Goal: Task Accomplishment & Management: Manage account settings

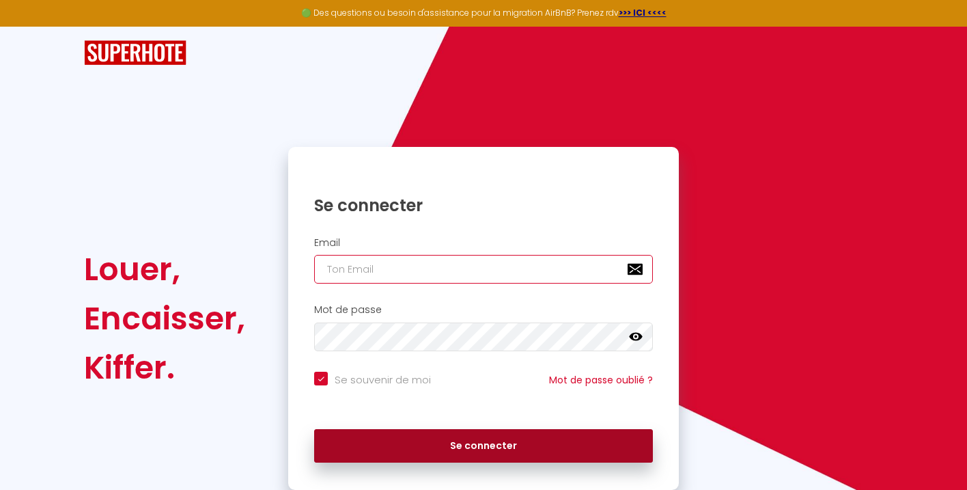
type input "[EMAIL_ADDRESS][DOMAIN_NAME]"
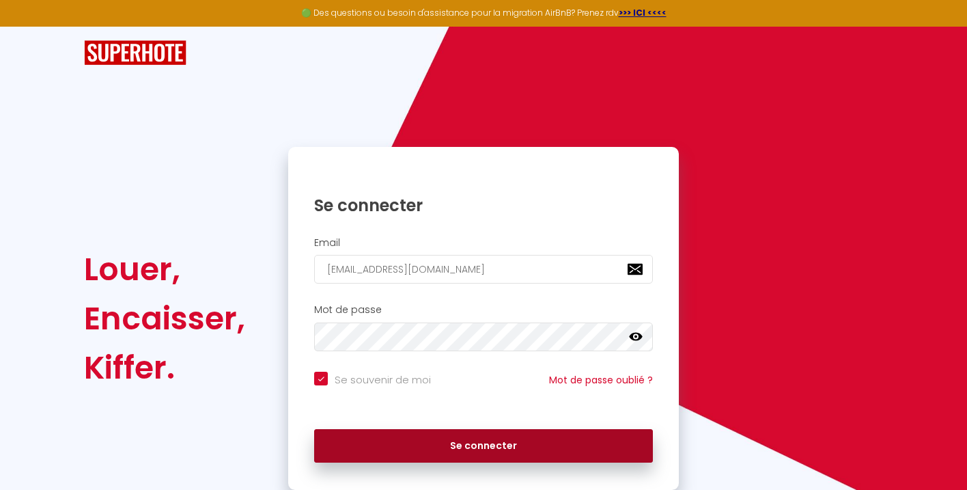
click at [503, 443] on button "Se connecter" at bounding box center [483, 446] width 339 height 34
checkbox input "true"
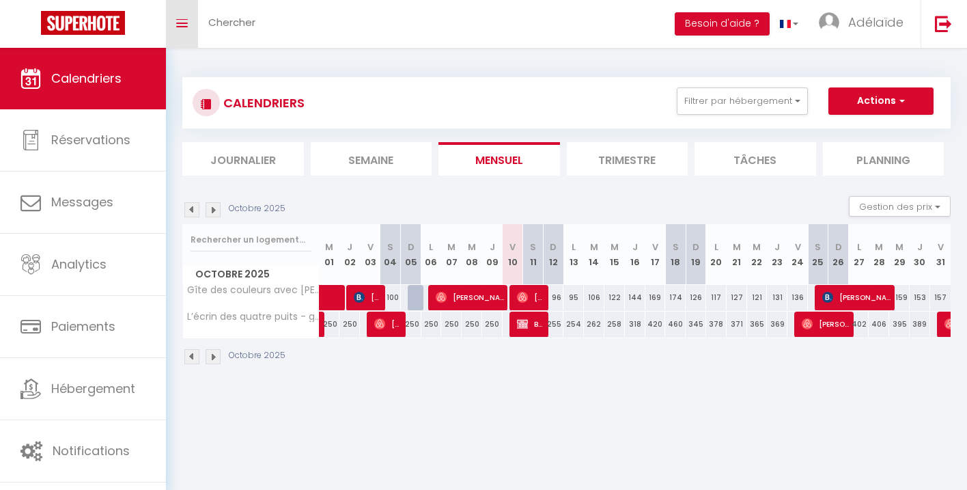
click at [191, 13] on link "Toggle menubar" at bounding box center [182, 24] width 32 height 48
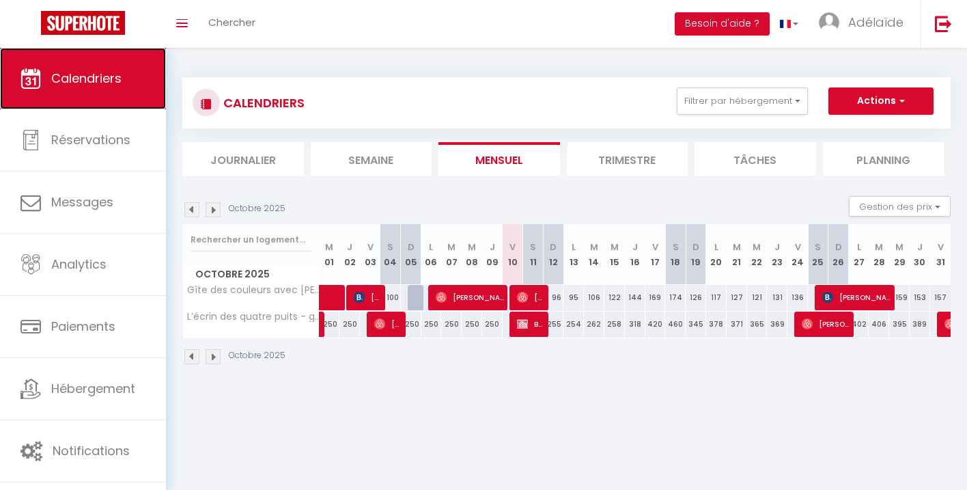
click at [89, 70] on span "Calendriers" at bounding box center [86, 78] width 70 height 17
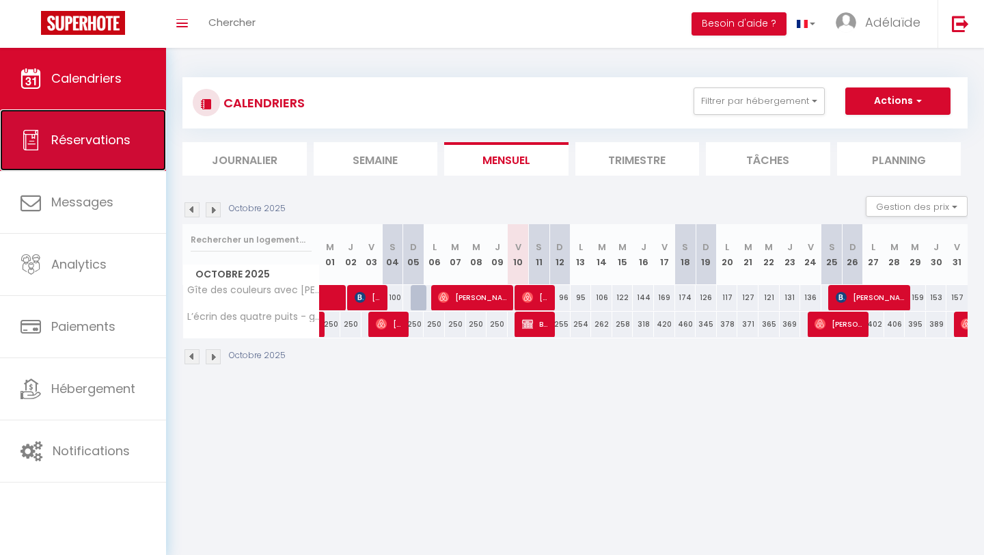
click at [128, 149] on link "Réservations" at bounding box center [83, 139] width 166 height 61
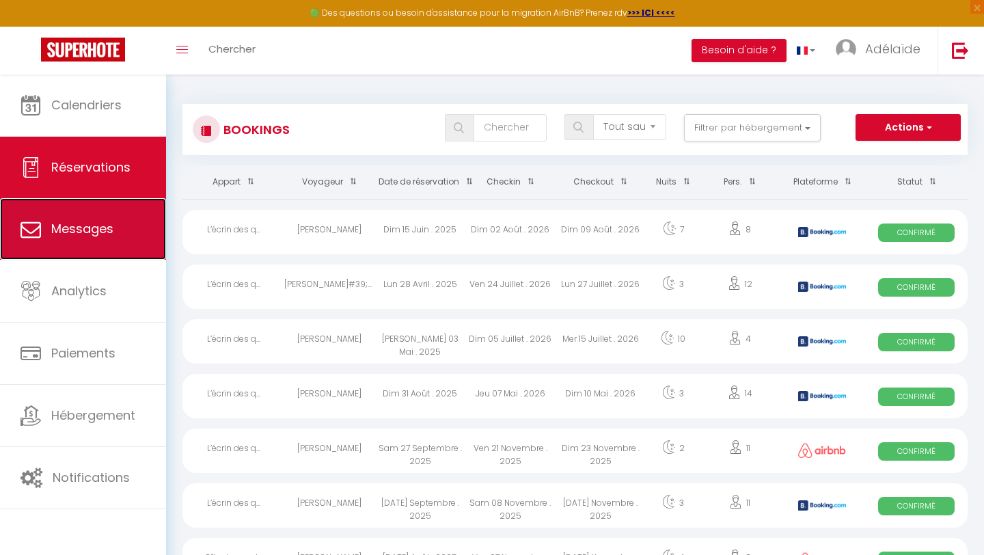
click at [111, 246] on link "Messages" at bounding box center [83, 228] width 166 height 61
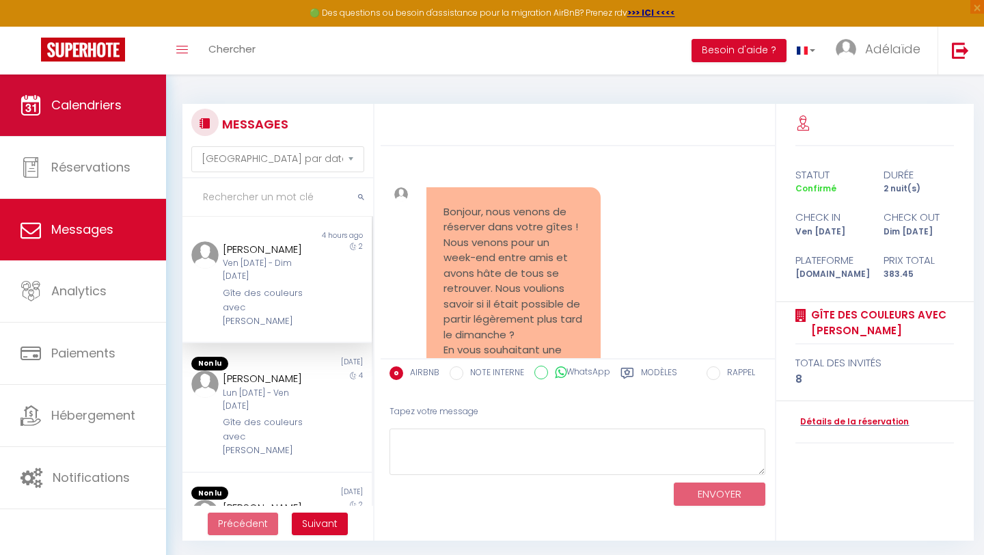
scroll to position [862, 0]
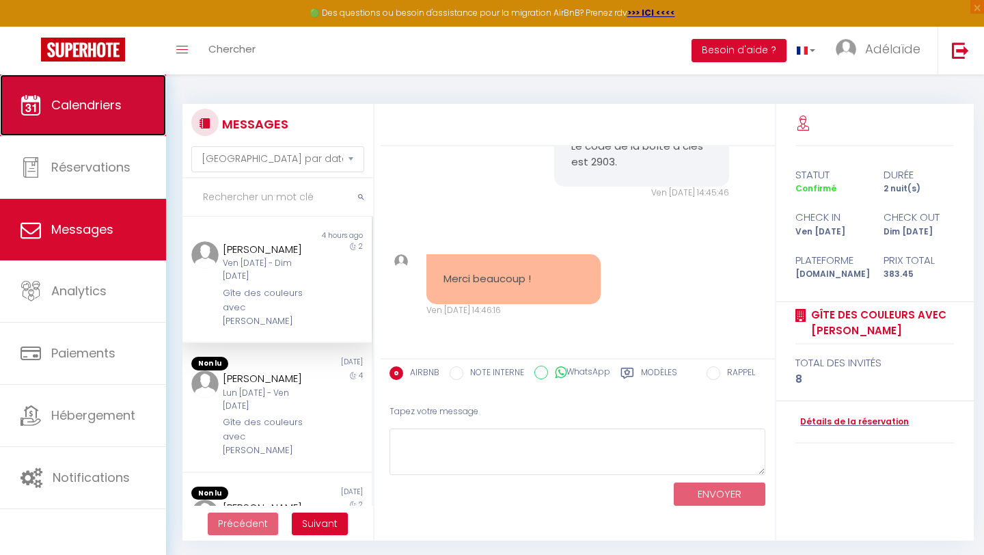
click at [113, 105] on span "Calendriers" at bounding box center [86, 104] width 70 height 17
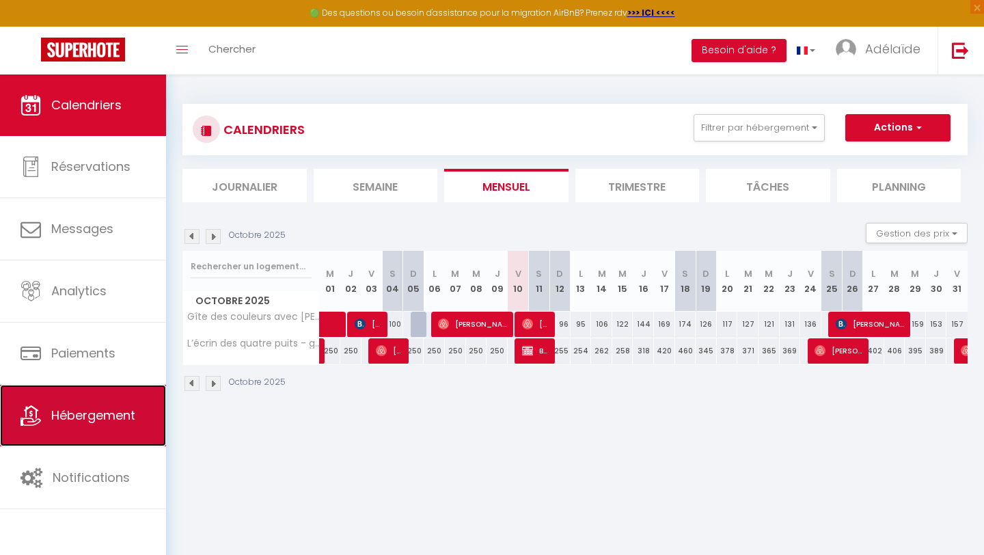
click at [94, 421] on span "Hébergement" at bounding box center [93, 414] width 84 height 17
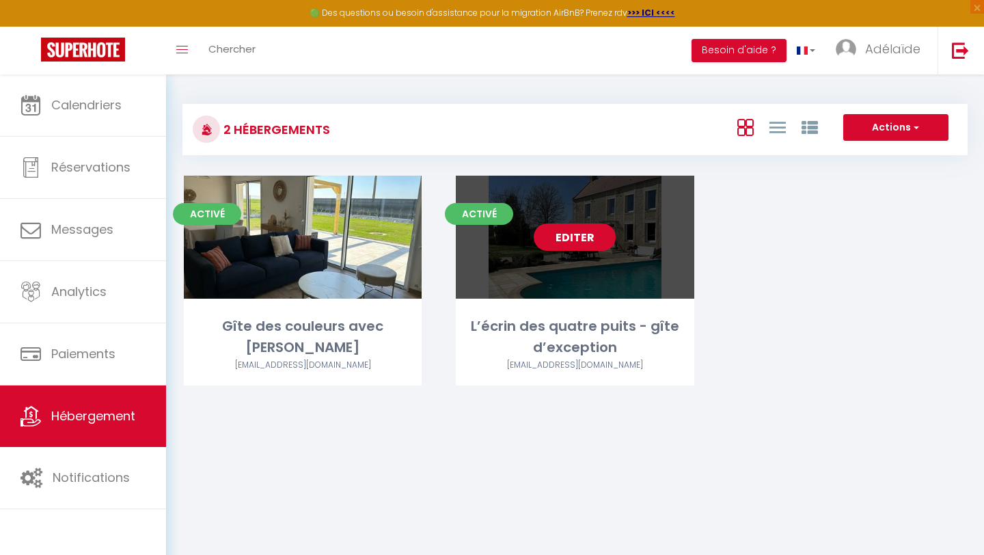
click at [586, 236] on link "Editer" at bounding box center [574, 236] width 82 height 27
select select "3"
select select "2"
select select "1"
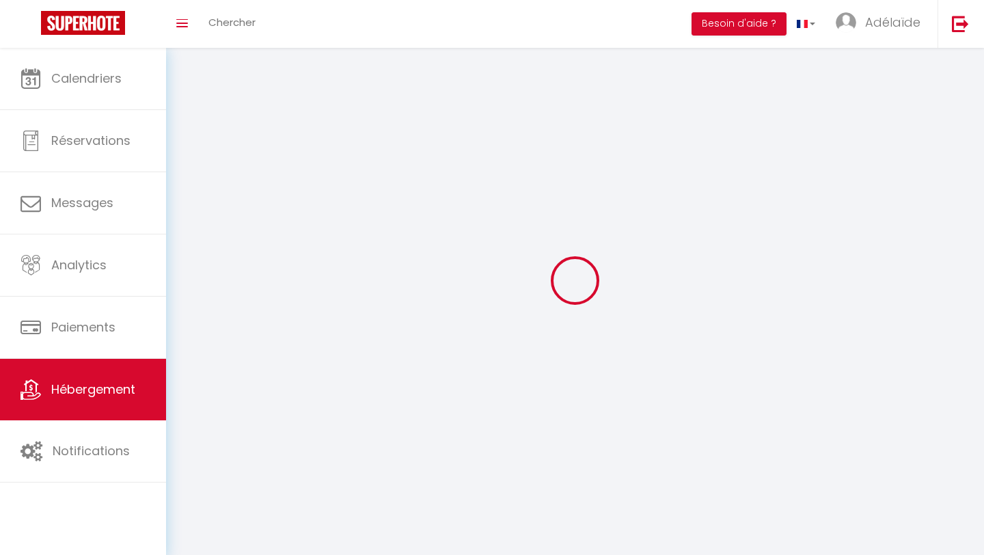
select select
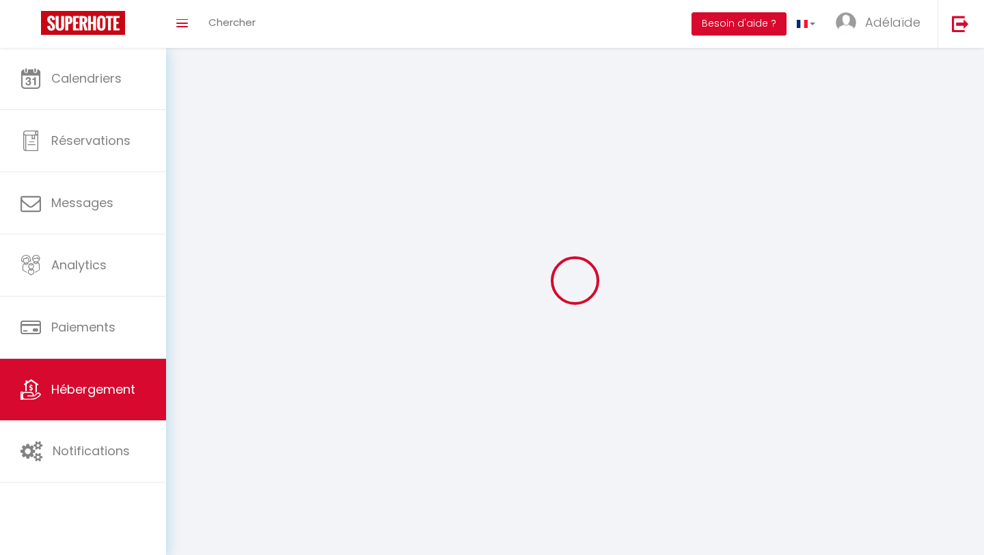
select select
checkbox input "false"
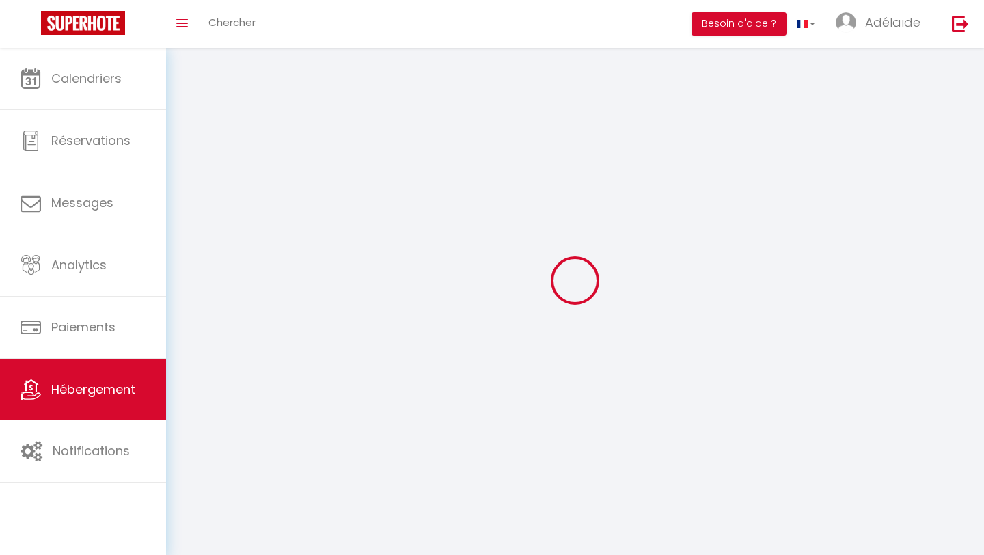
select select
select select "1"
select select "28"
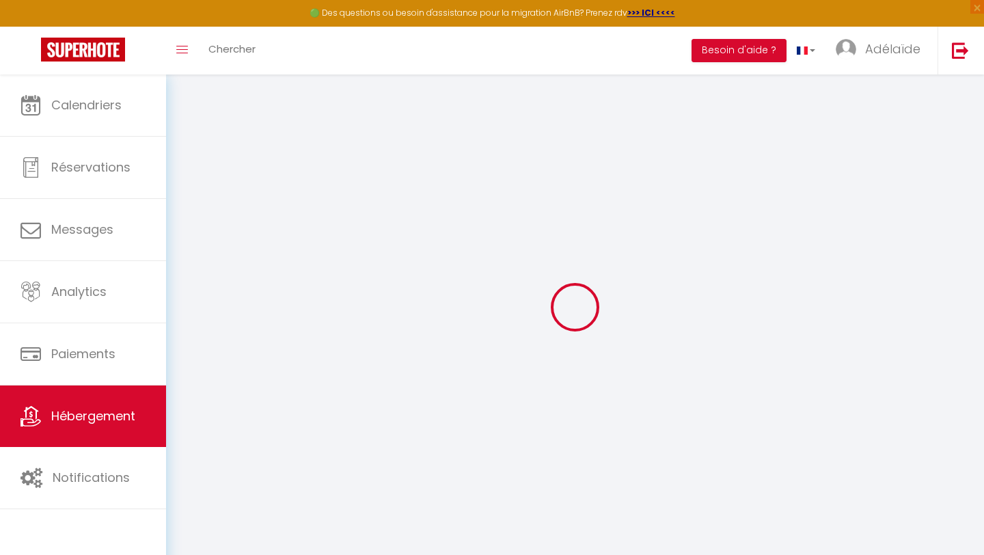
select select
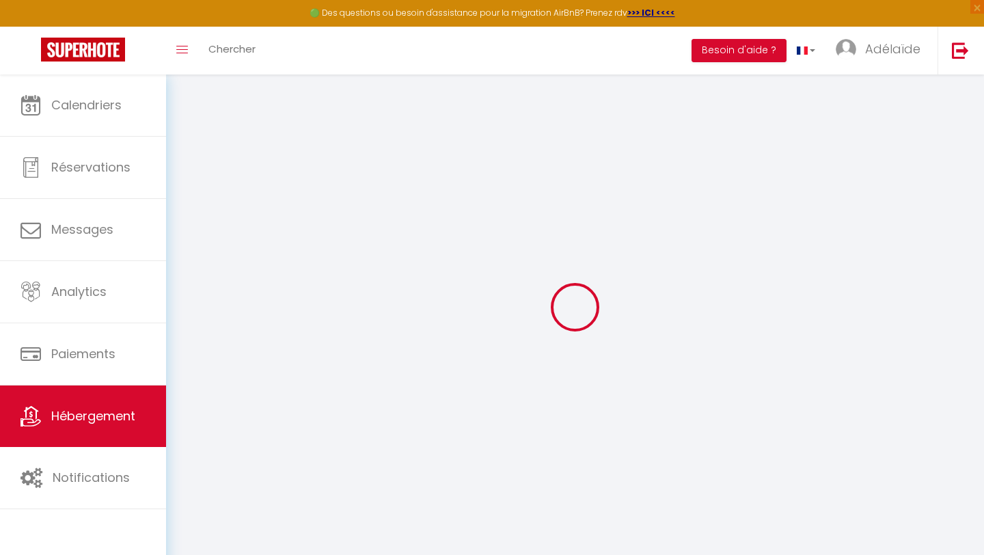
select select
checkbox input "false"
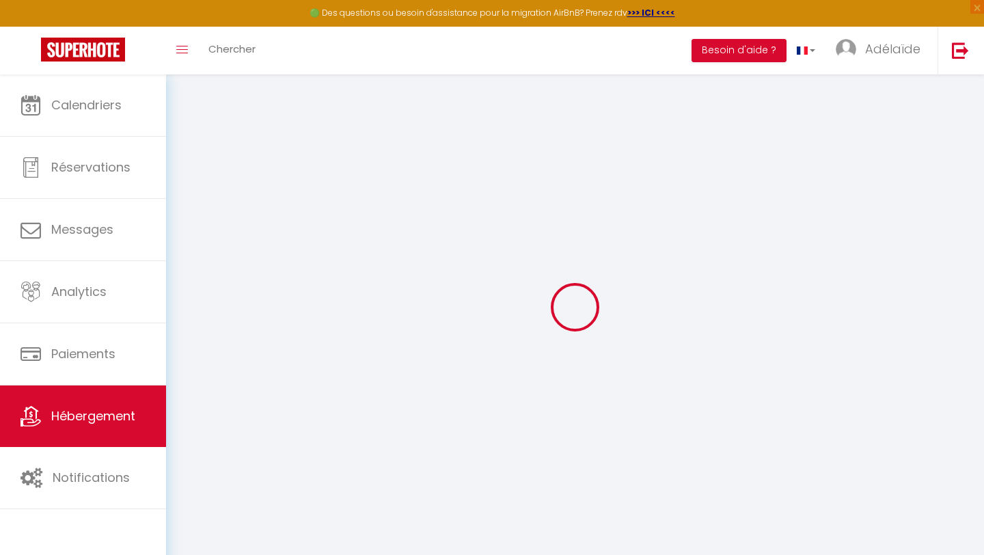
select select
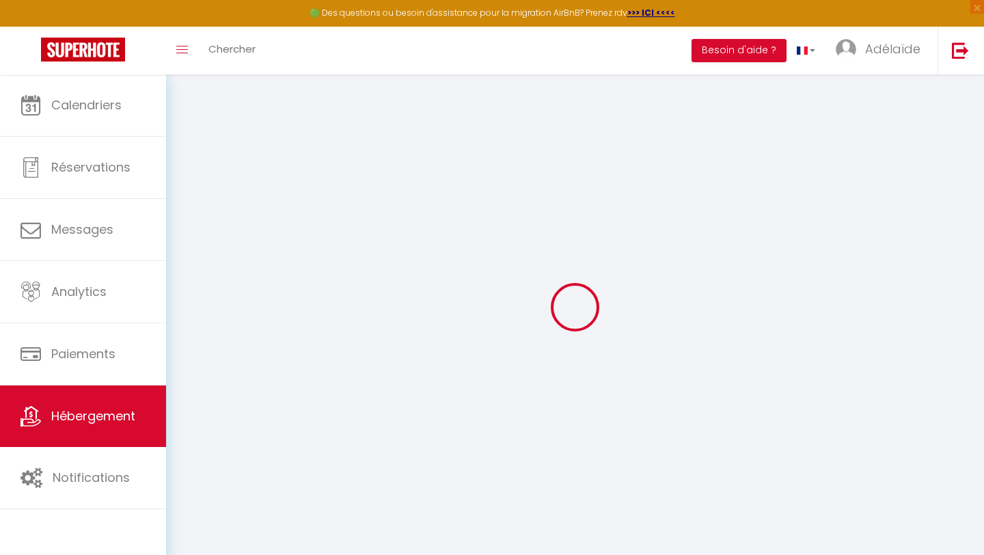
select select
checkbox input "false"
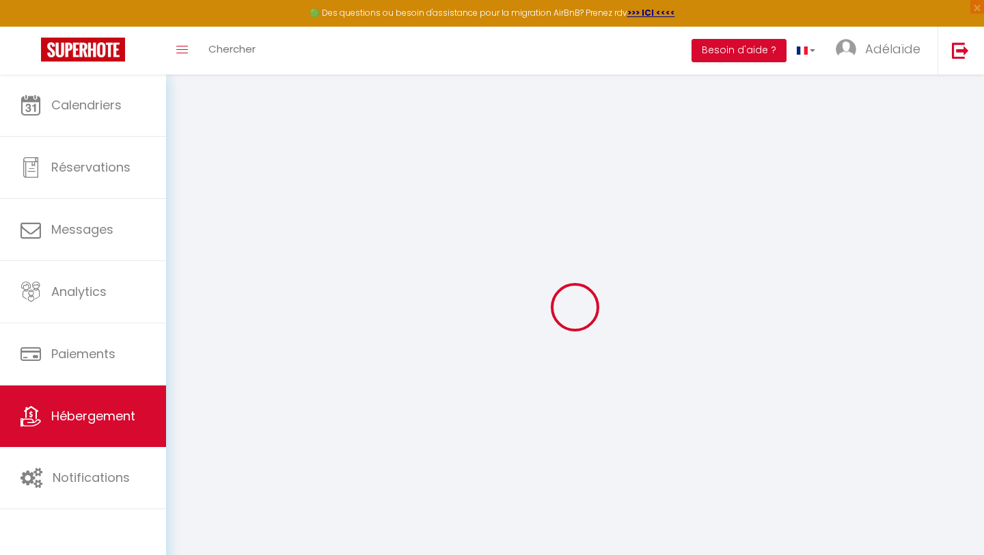
checkbox input "false"
select select
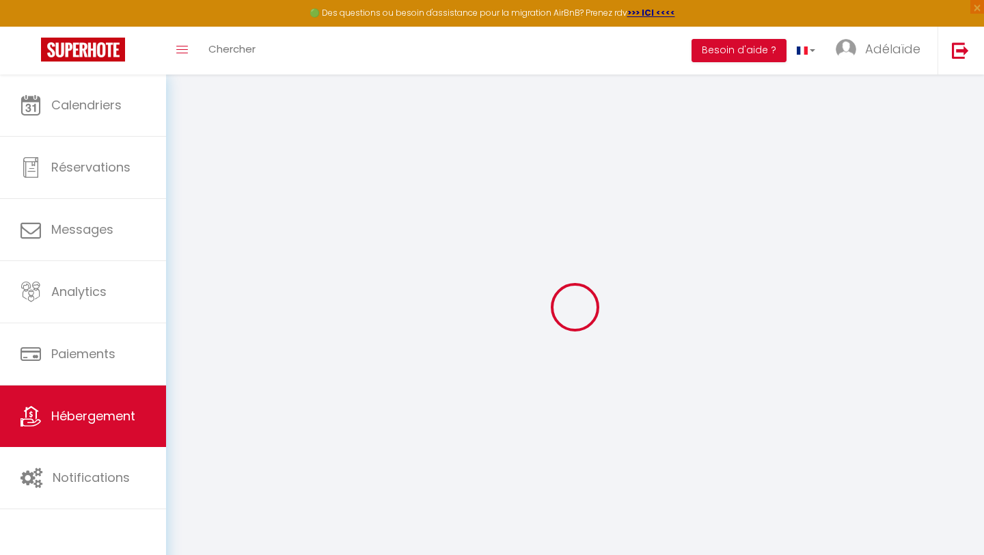
select select
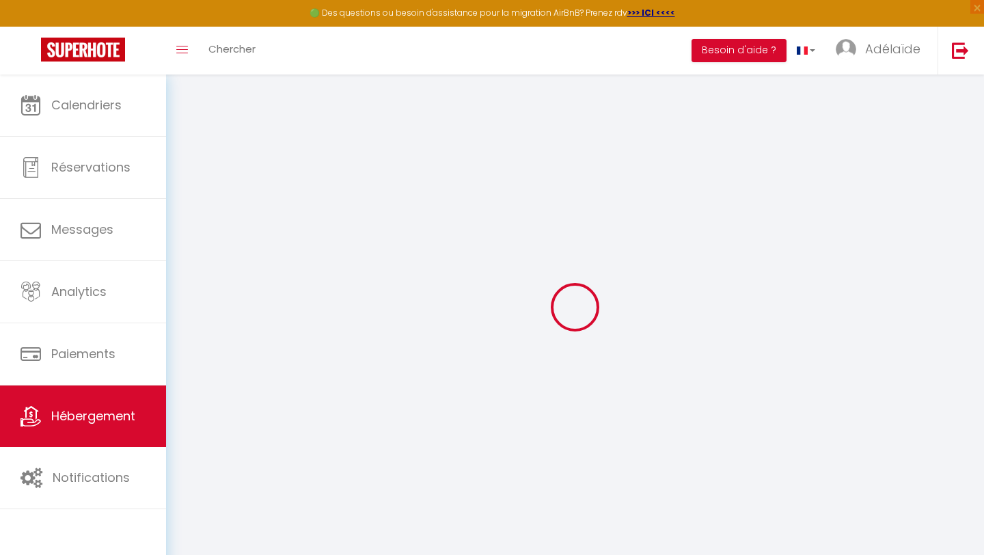
checkbox input "false"
select select
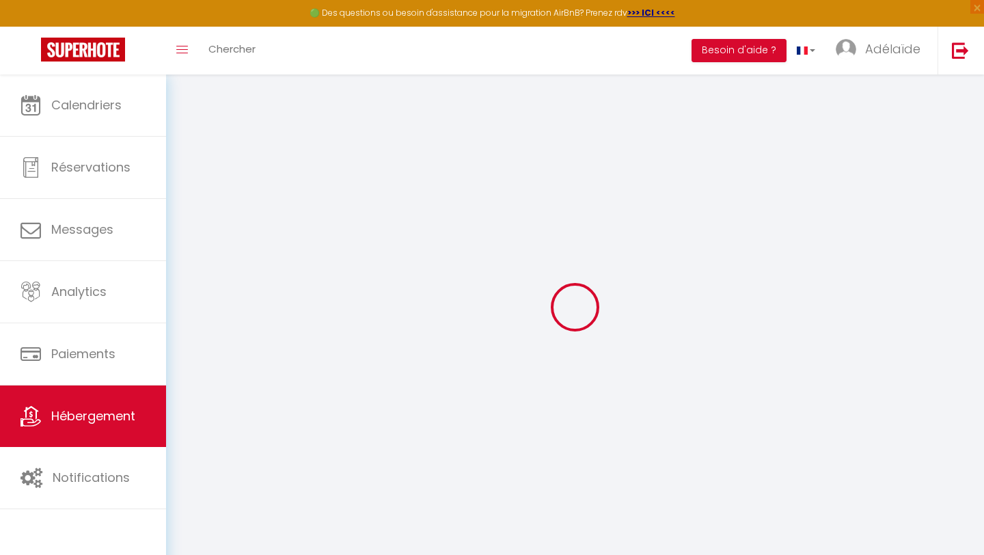
select select
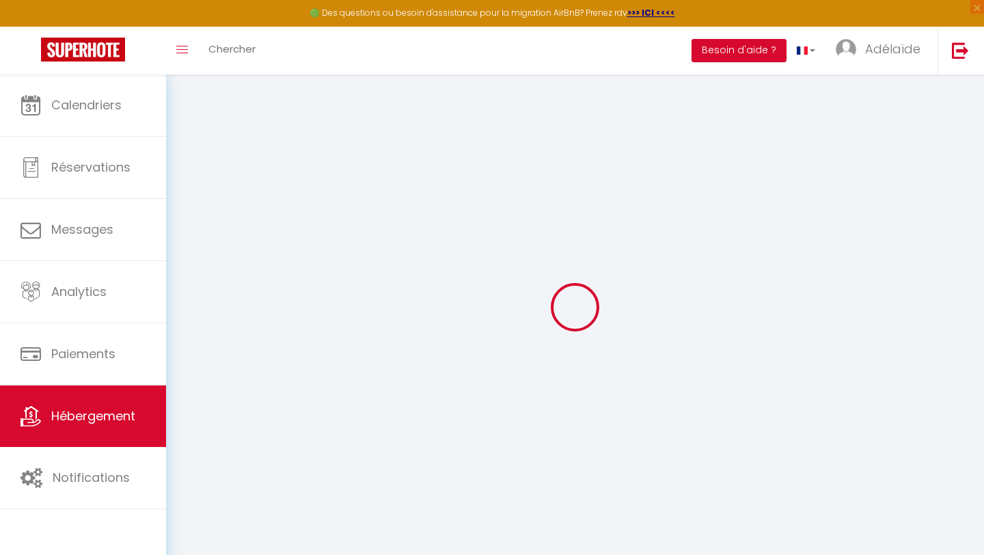
select select
checkbox input "false"
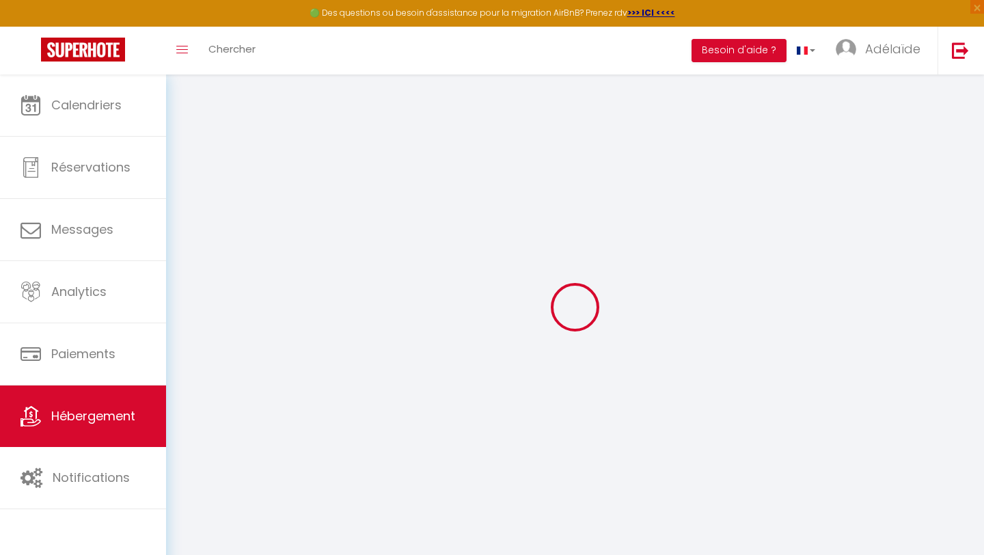
checkbox input "false"
select select
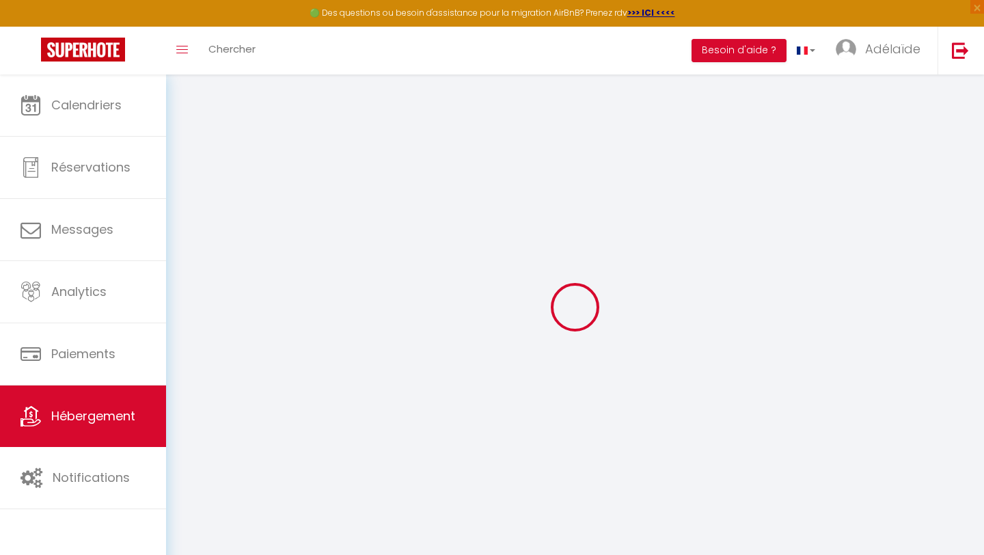
select select
checkbox input "false"
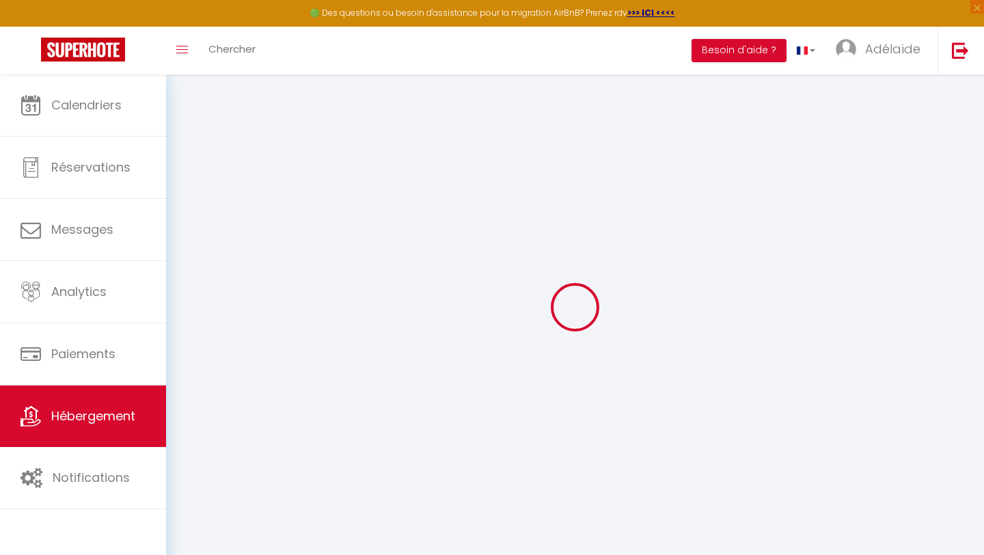
checkbox input "false"
select select
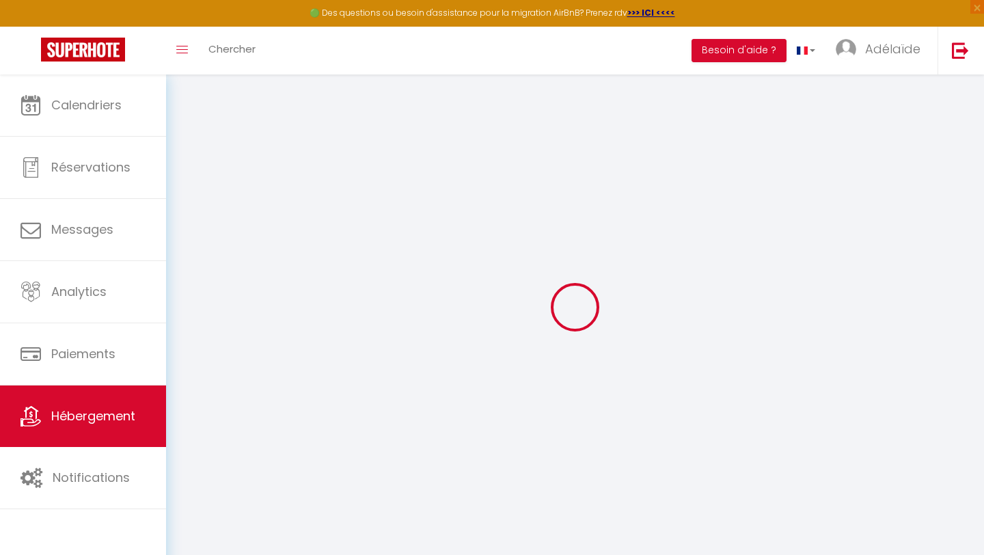
type input "L’écrin des quatre puits - gîte d’exception"
select select "houses"
select select "14"
select select "4"
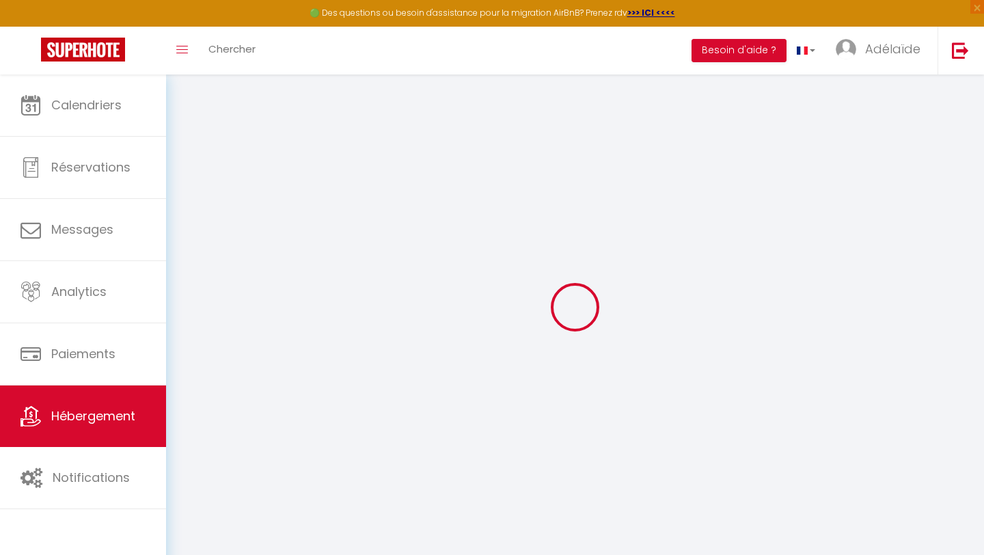
type input "409"
type input "120"
select select
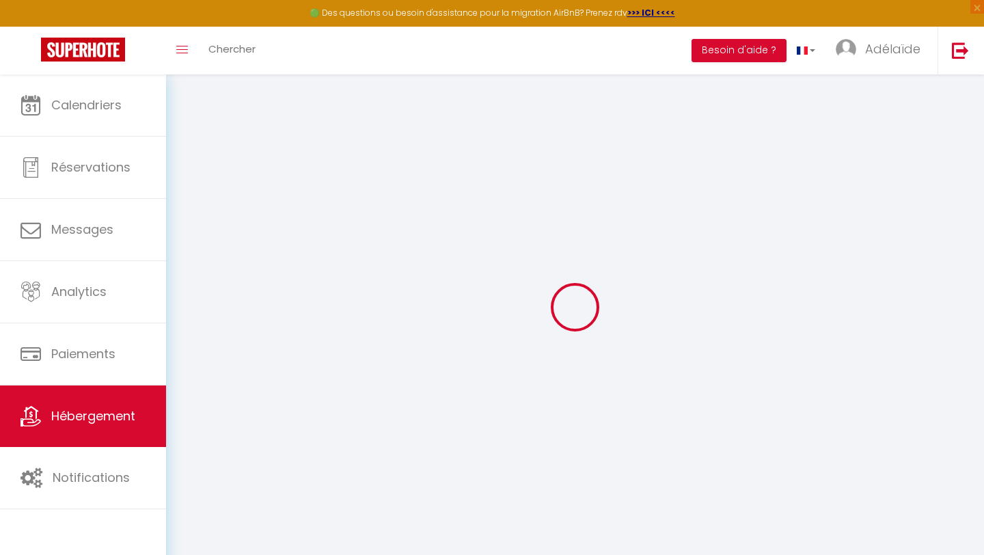
select select
type input "17 Rue du Val Bougot"
type input "14270"
type input "Mézidon Vallée d'Auge"
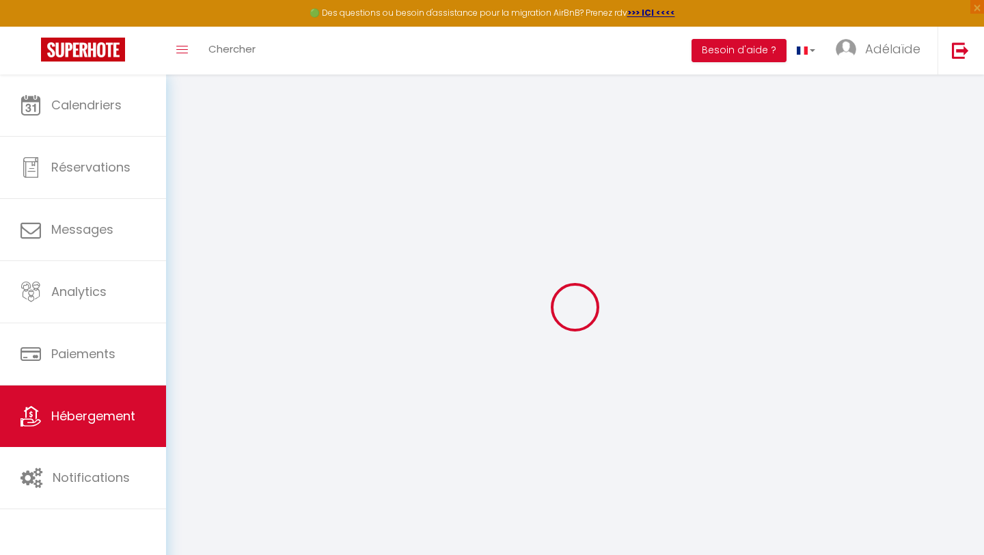
type input "[EMAIL_ADDRESS][DOMAIN_NAME]"
select select
checkbox input "false"
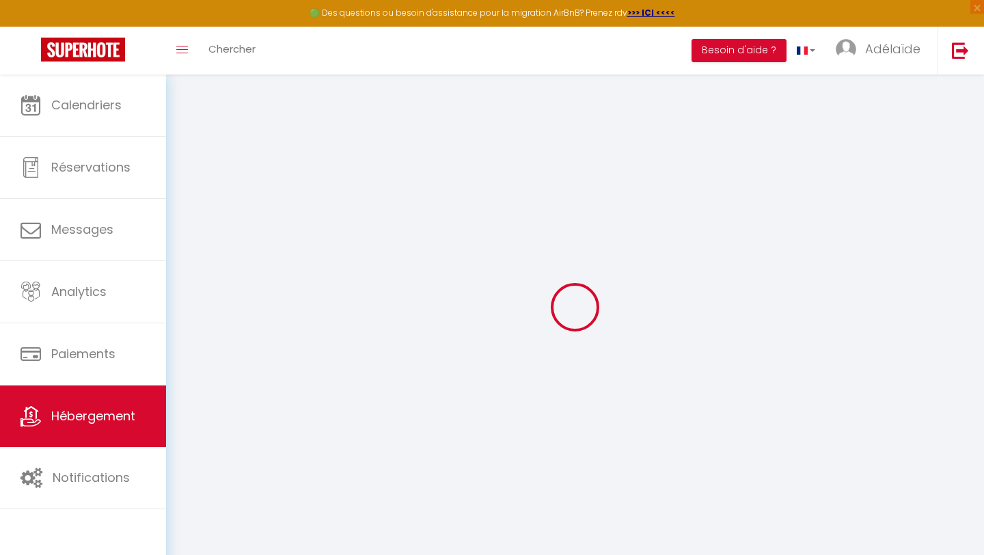
checkbox input "false"
select select
type input "0"
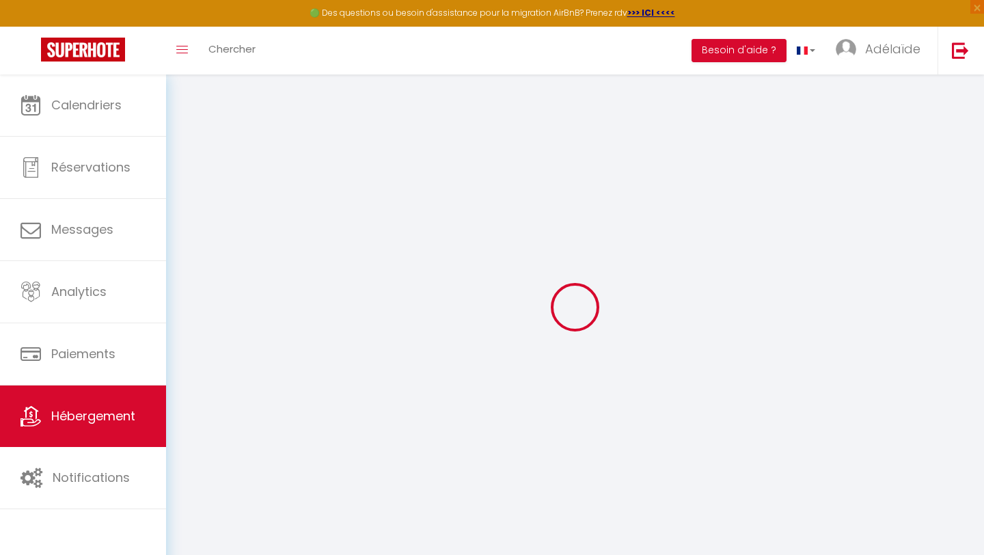
type input "0"
select select
checkbox input "false"
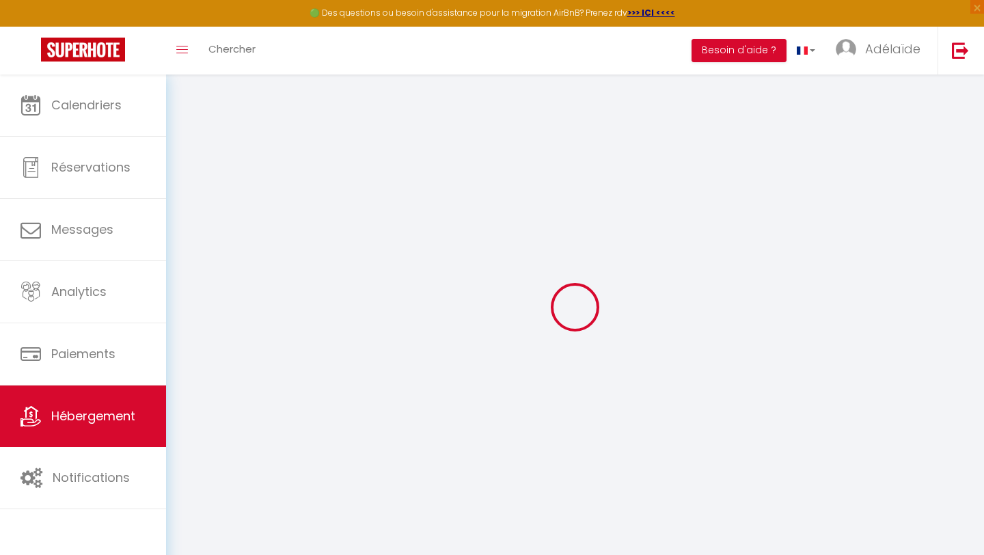
checkbox input "false"
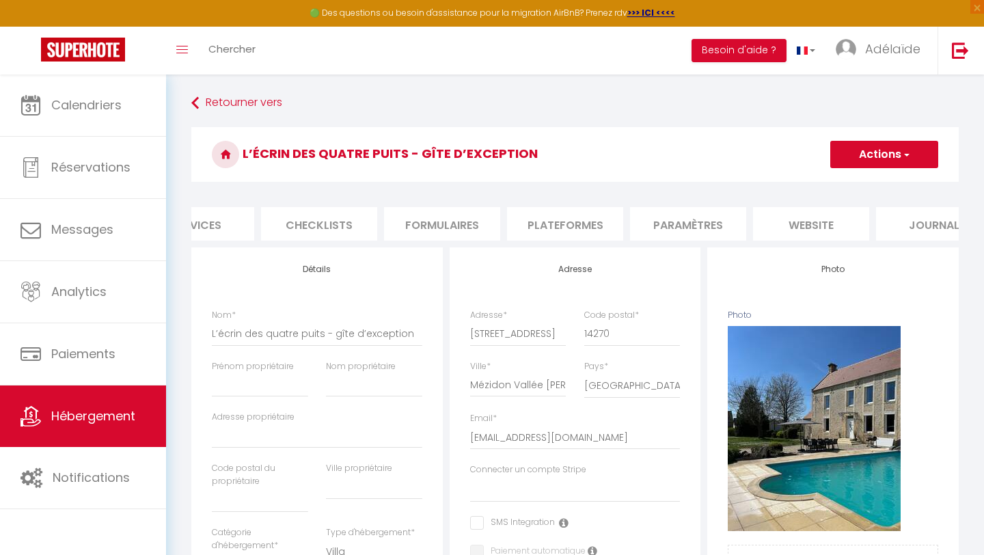
scroll to position [0, 462]
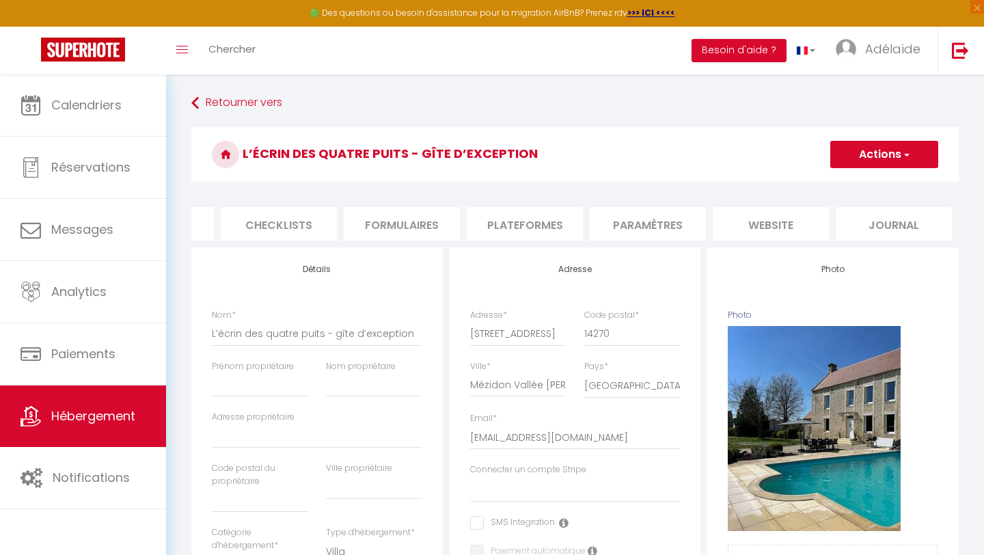
click at [809, 225] on li "website" at bounding box center [770, 223] width 116 height 33
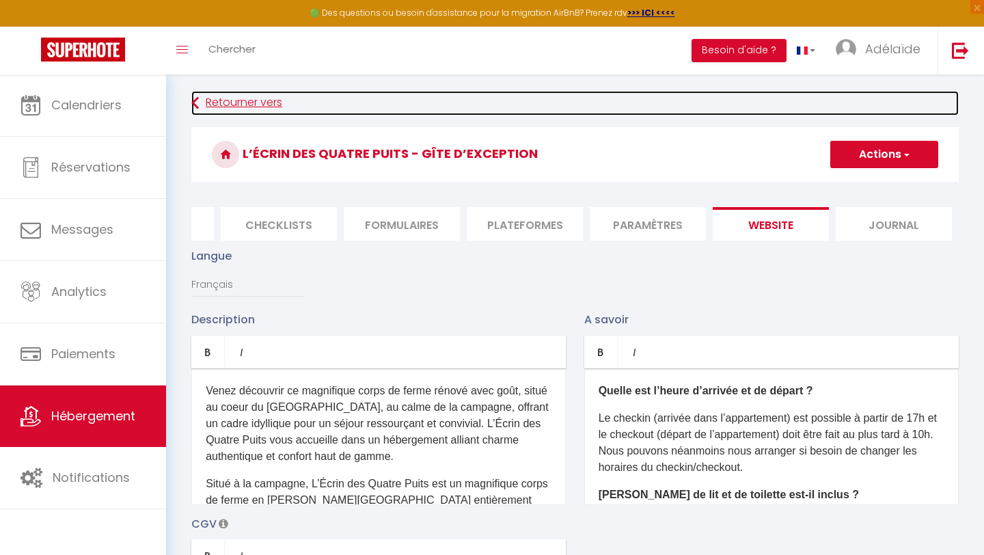
click at [204, 98] on link "Retourner vers" at bounding box center [574, 103] width 767 height 25
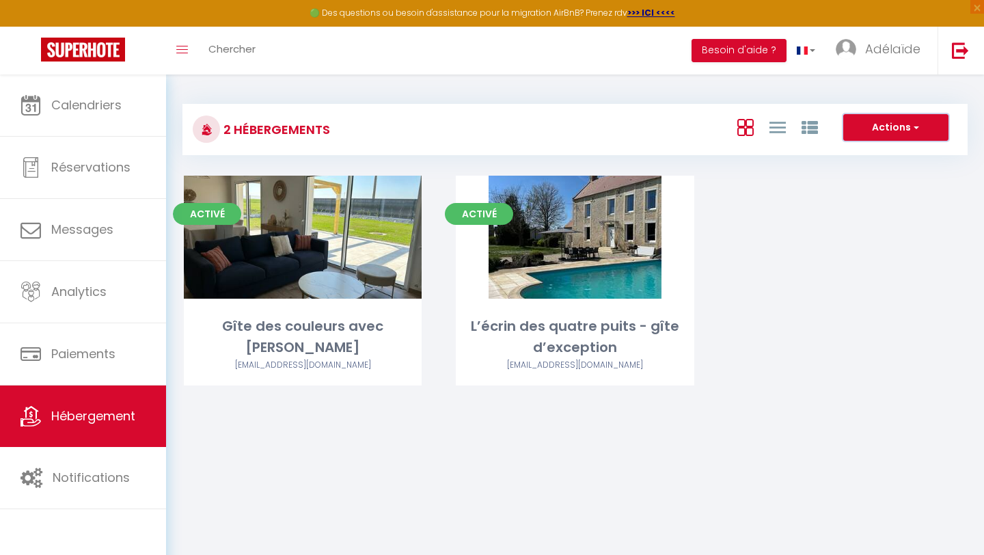
click at [897, 134] on button "Actions" at bounding box center [895, 127] width 105 height 27
click at [897, 126] on button "Actions" at bounding box center [895, 127] width 105 height 27
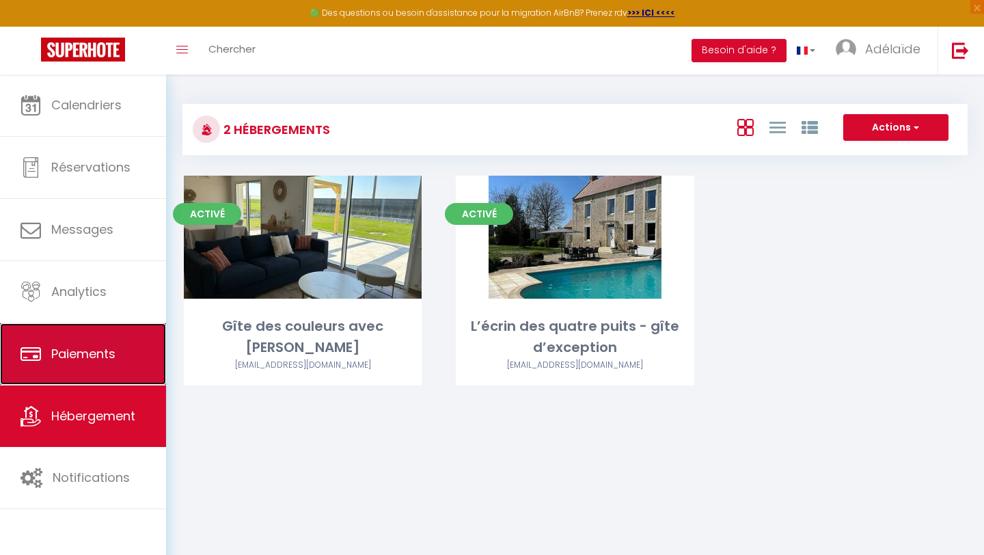
click at [91, 333] on link "Paiements" at bounding box center [83, 353] width 166 height 61
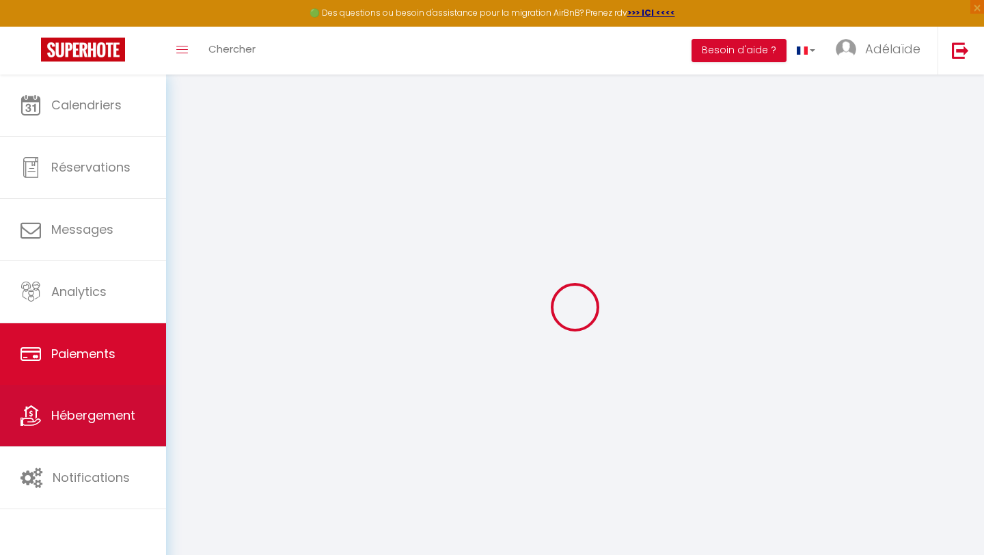
select select "2"
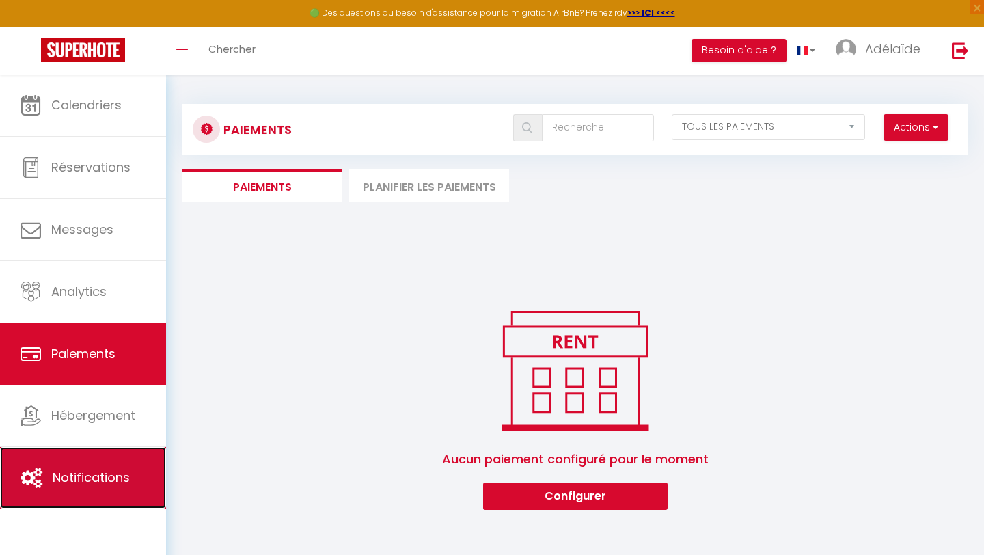
click at [93, 469] on span "Notifications" at bounding box center [91, 477] width 77 height 17
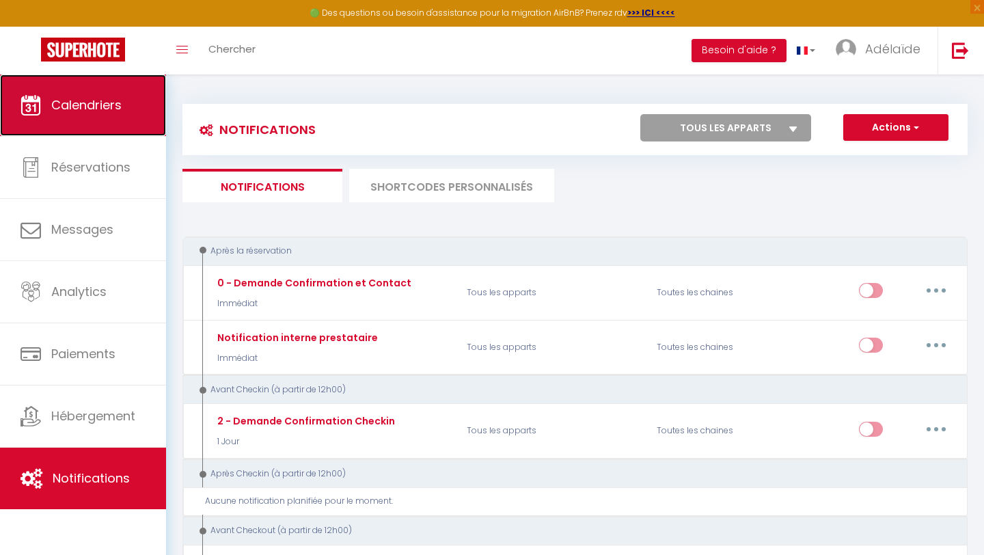
click at [115, 120] on link "Calendriers" at bounding box center [83, 104] width 166 height 61
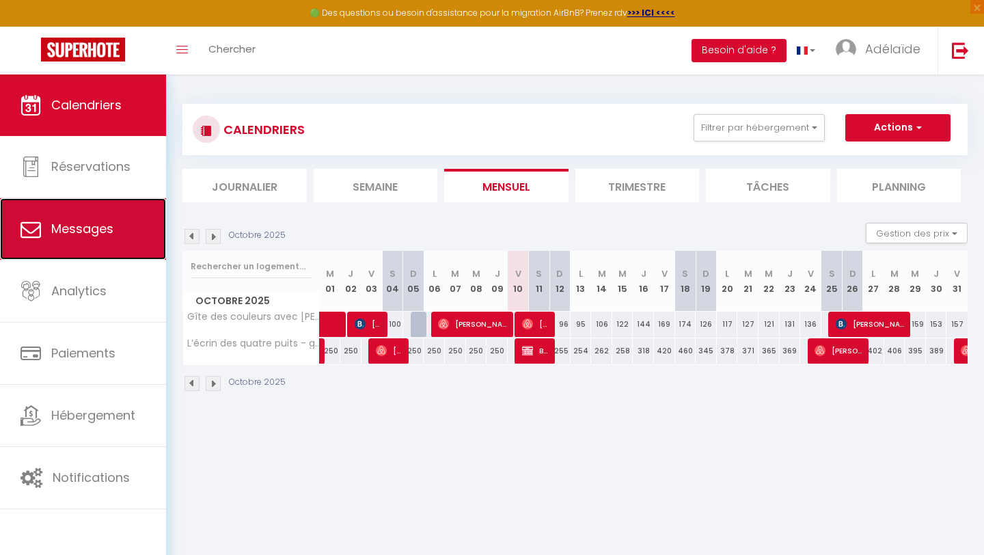
click at [100, 231] on span "Messages" at bounding box center [82, 228] width 62 height 17
select select "message"
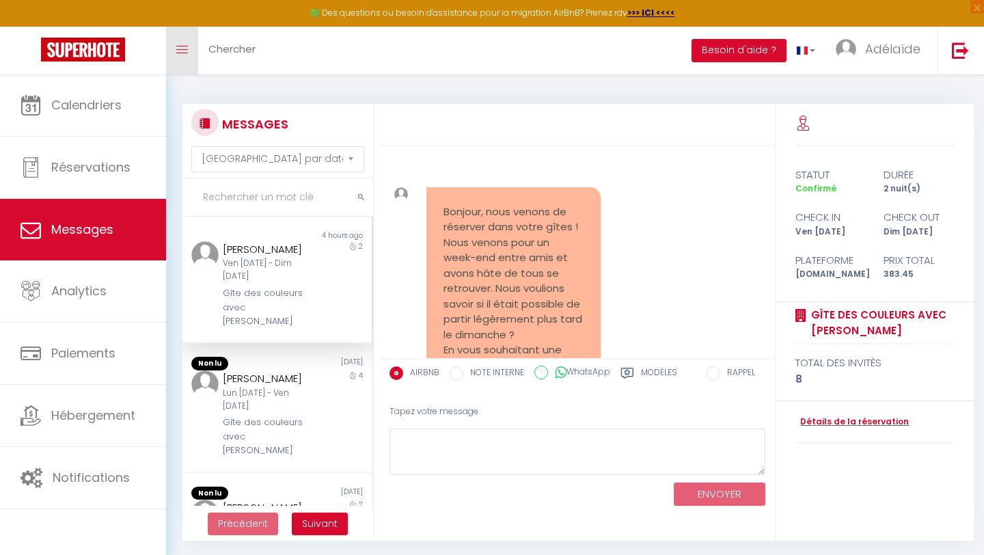
scroll to position [862, 0]
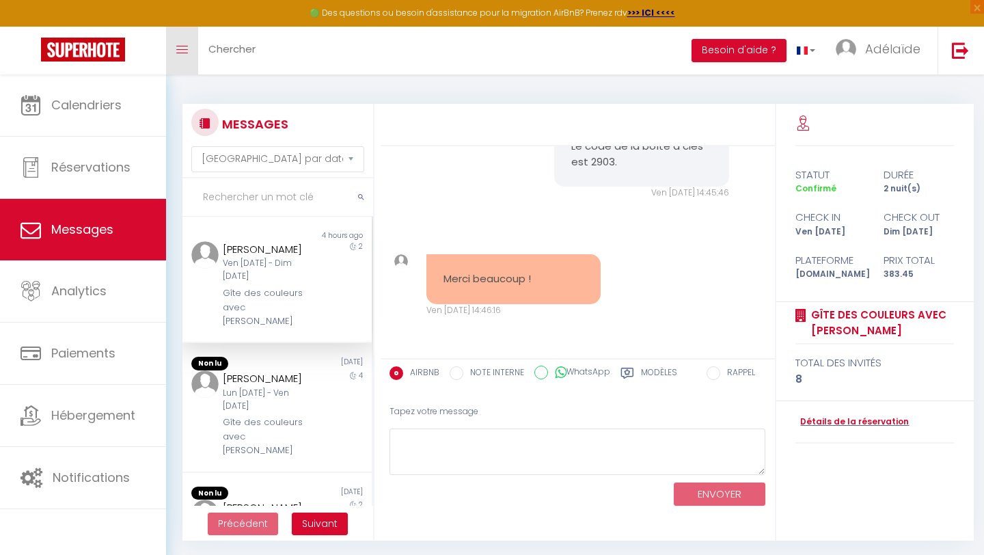
click at [183, 42] on link "Toggle menubar" at bounding box center [182, 51] width 32 height 48
click at [214, 47] on span "Chercher" at bounding box center [231, 49] width 47 height 14
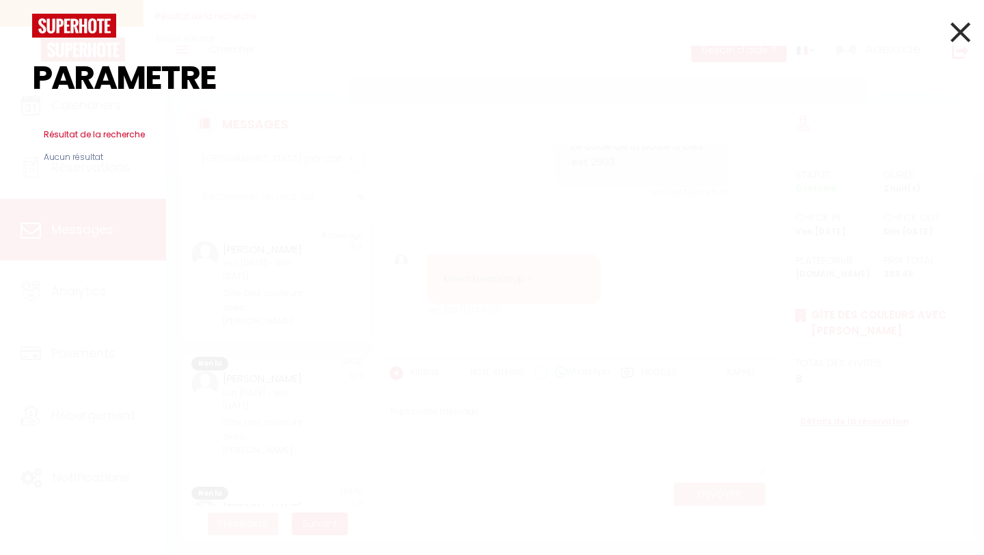
type input "PARAMETRE"
click at [964, 37] on icon at bounding box center [960, 32] width 20 height 34
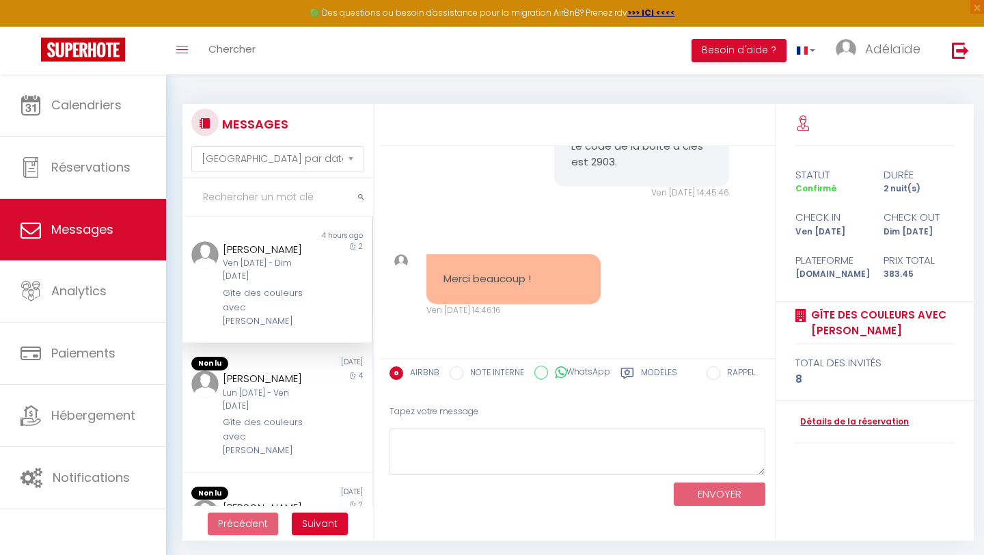
click at [574, 93] on div "MESSAGES Trier par date de réservation Trier par date de message Non lu 4 hours…" at bounding box center [574, 315] width 785 height 449
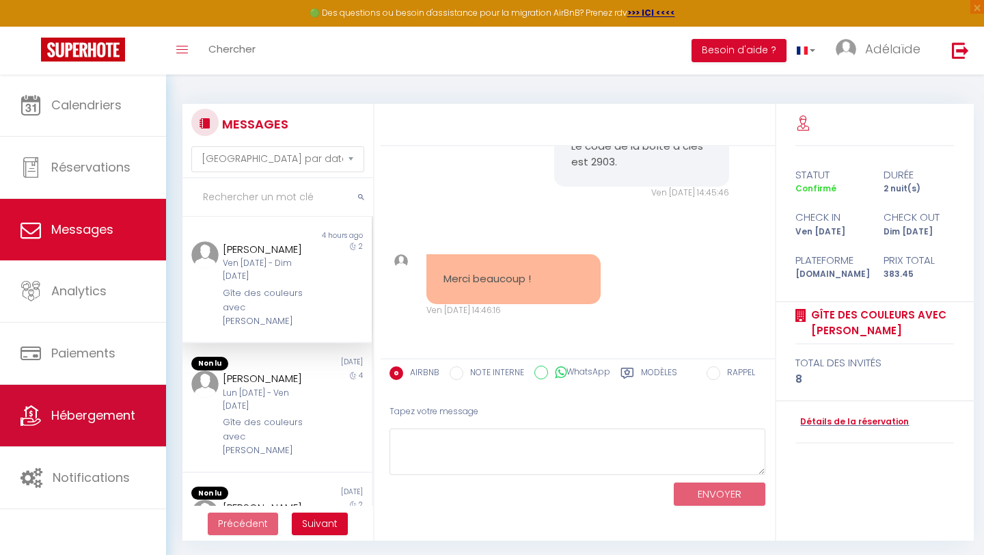
scroll to position [74, 0]
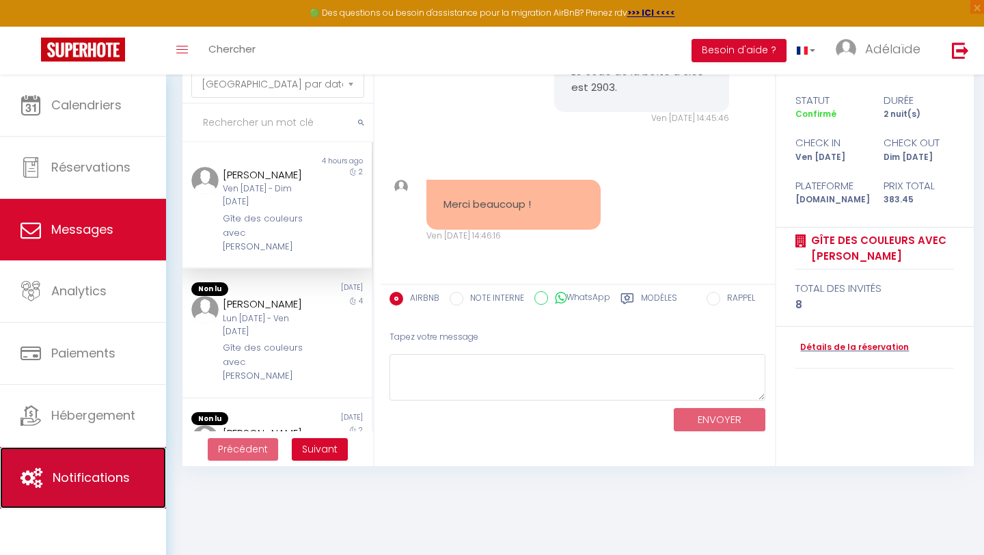
click at [73, 475] on span "Notifications" at bounding box center [91, 477] width 77 height 17
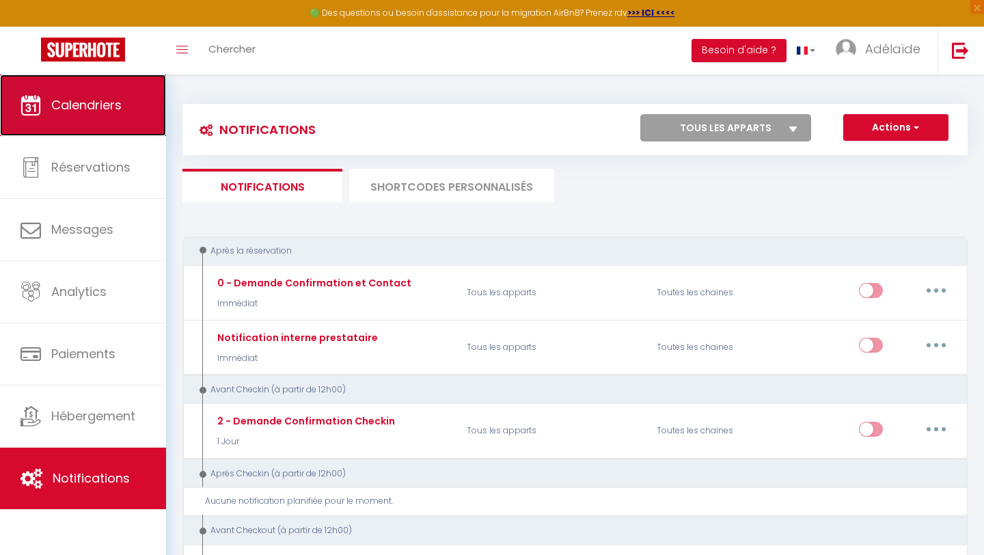
click at [84, 112] on span "Calendriers" at bounding box center [86, 104] width 70 height 17
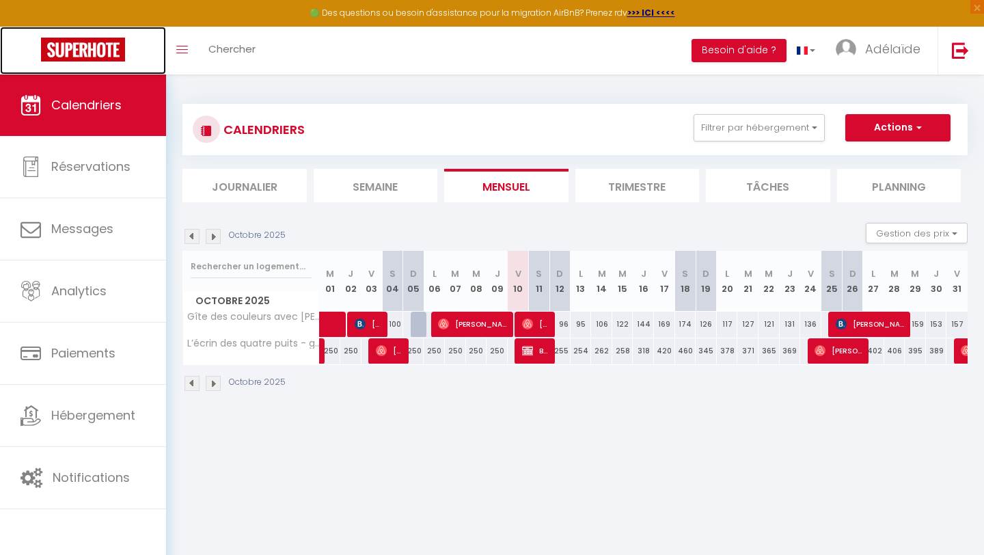
click at [89, 51] on img at bounding box center [83, 50] width 84 height 24
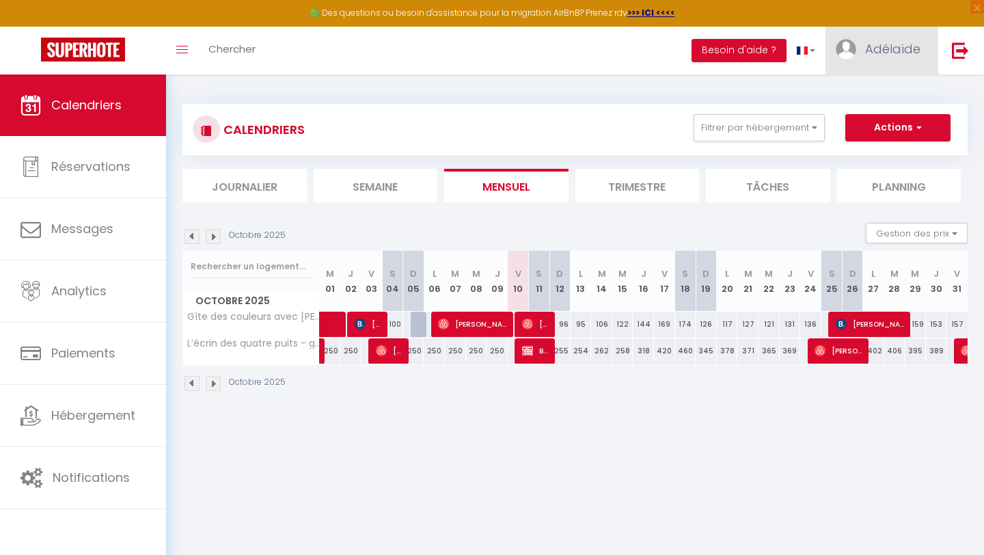
click at [878, 52] on span "Adélaïde" at bounding box center [892, 48] width 55 height 17
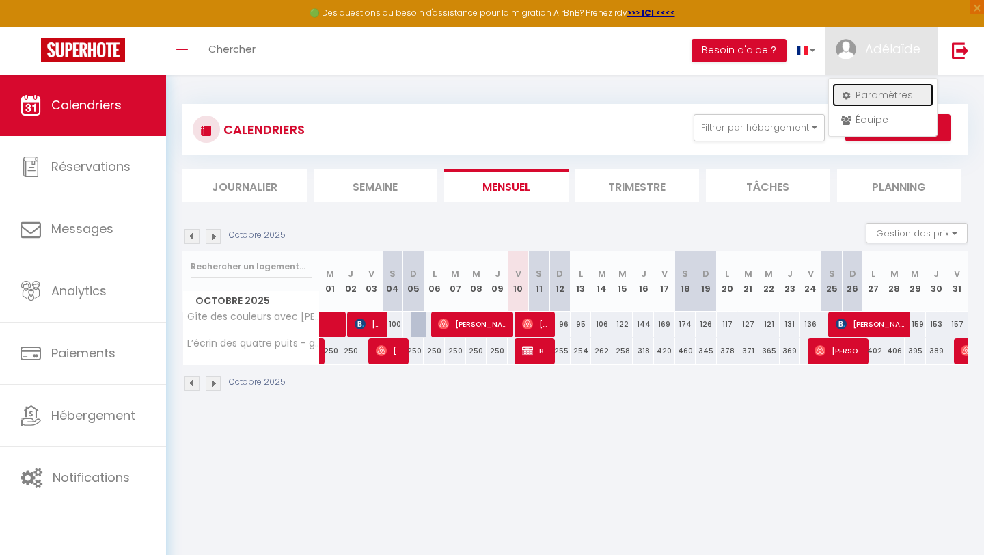
click at [888, 96] on link "Paramètres" at bounding box center [882, 94] width 101 height 23
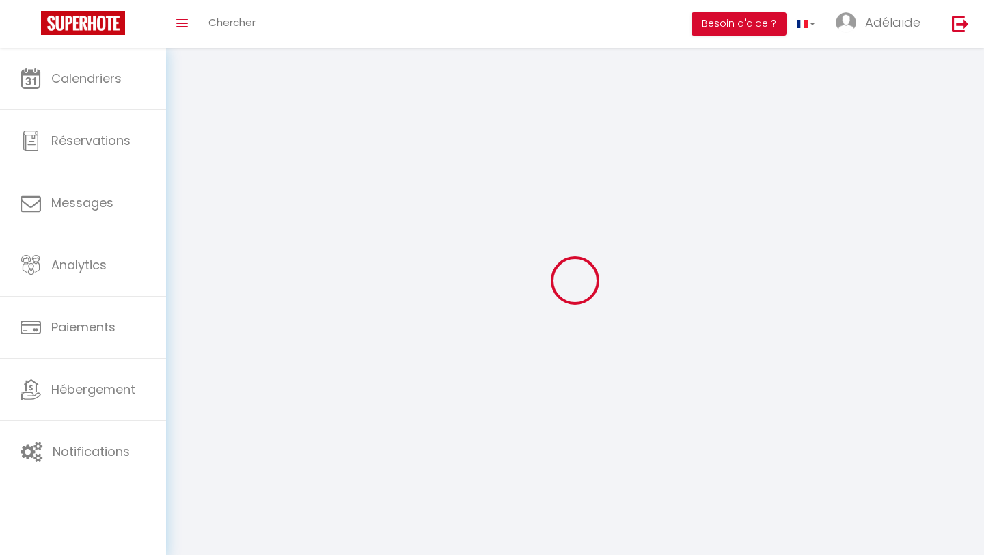
select select "fr"
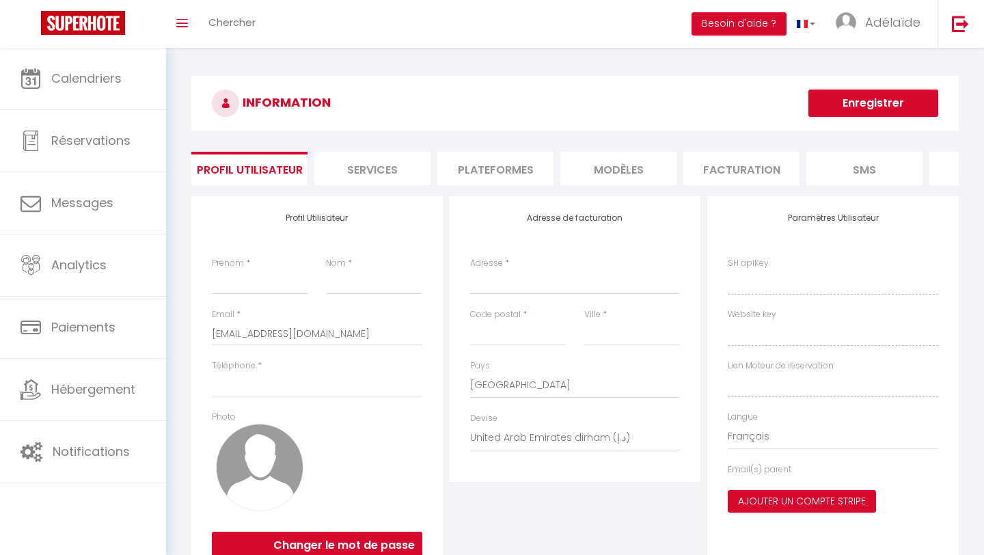
type input "Adélaïde"
type input "ROUSSEAUX"
type input "[PHONE_NUMBER]"
type input "[STREET_ADDRESS]"
type input "14370"
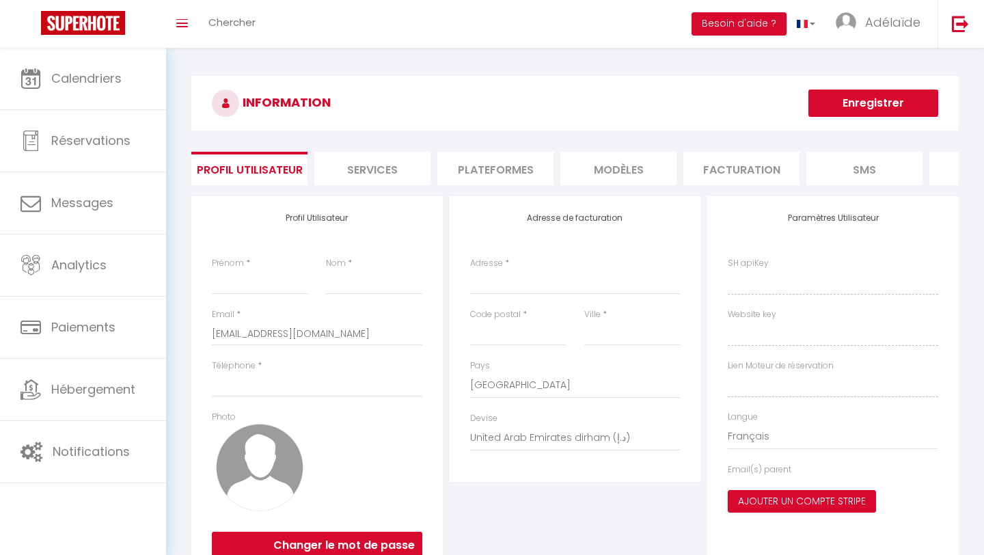
type input "[PERSON_NAME]"
select select "28"
type input "GowrMun91HKxmGsPSOs3YZZVy"
type input "saOvJ3L9cU4G65RPddxYRR0rL"
type input "[URL][DOMAIN_NAME]"
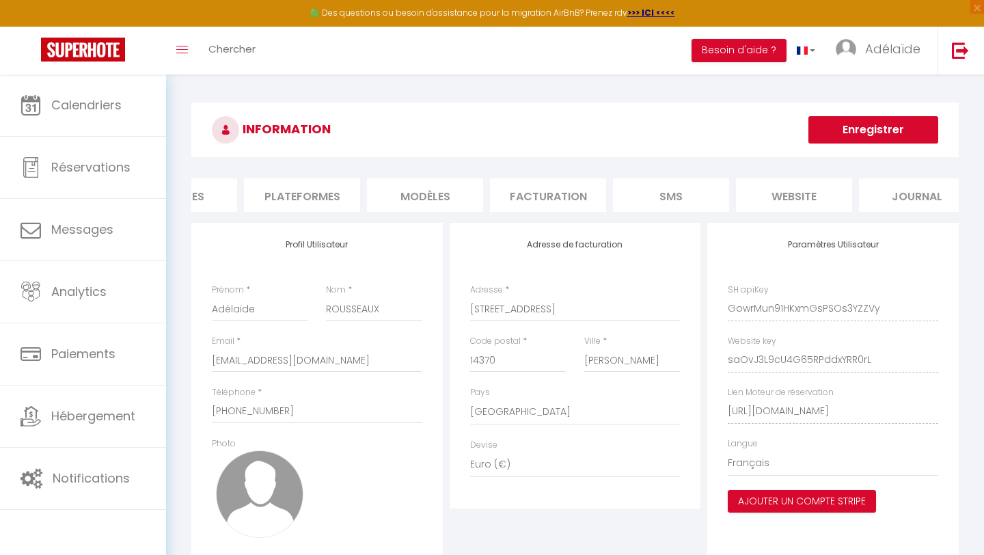
scroll to position [0, 217]
click at [792, 194] on li "website" at bounding box center [770, 194] width 116 height 33
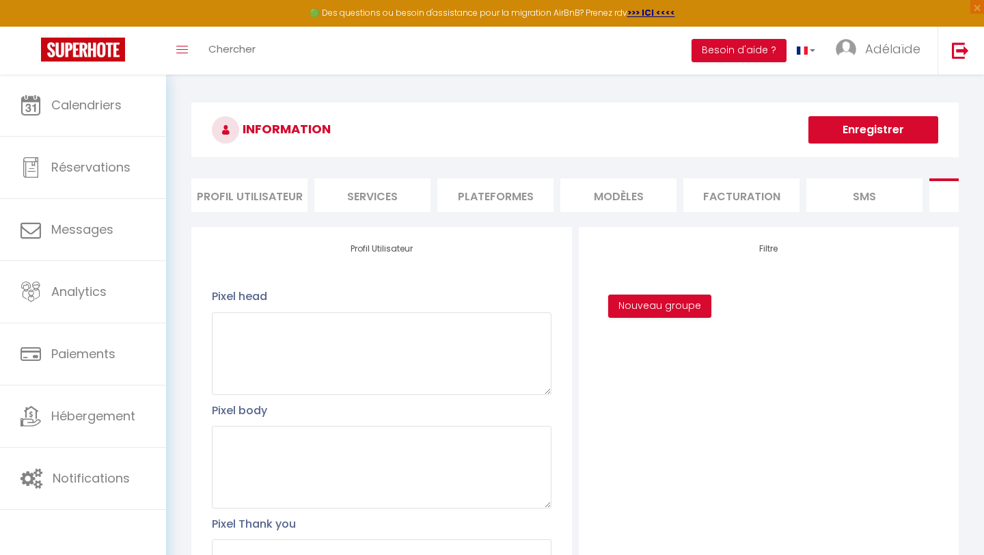
click at [236, 186] on li "Profil Utilisateur" at bounding box center [249, 194] width 116 height 33
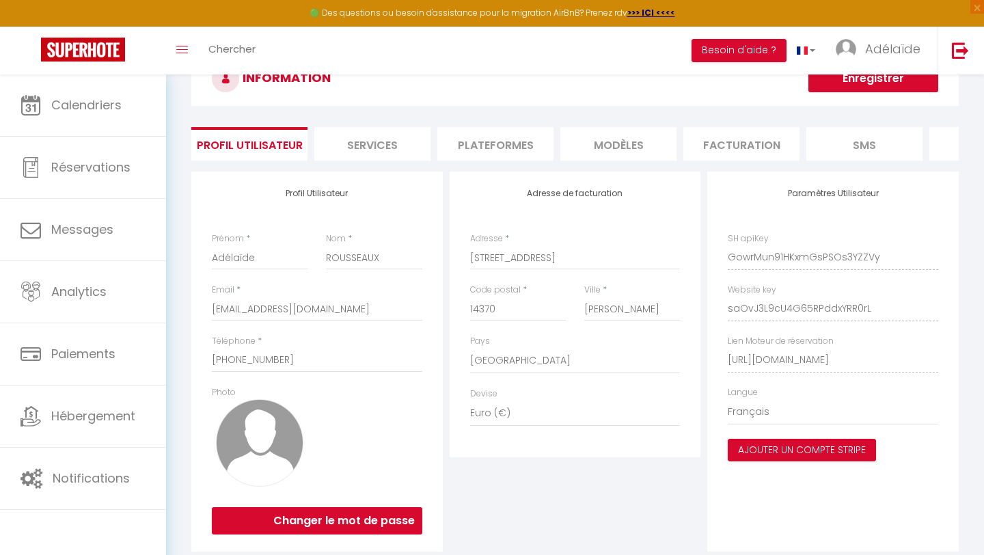
scroll to position [49, 0]
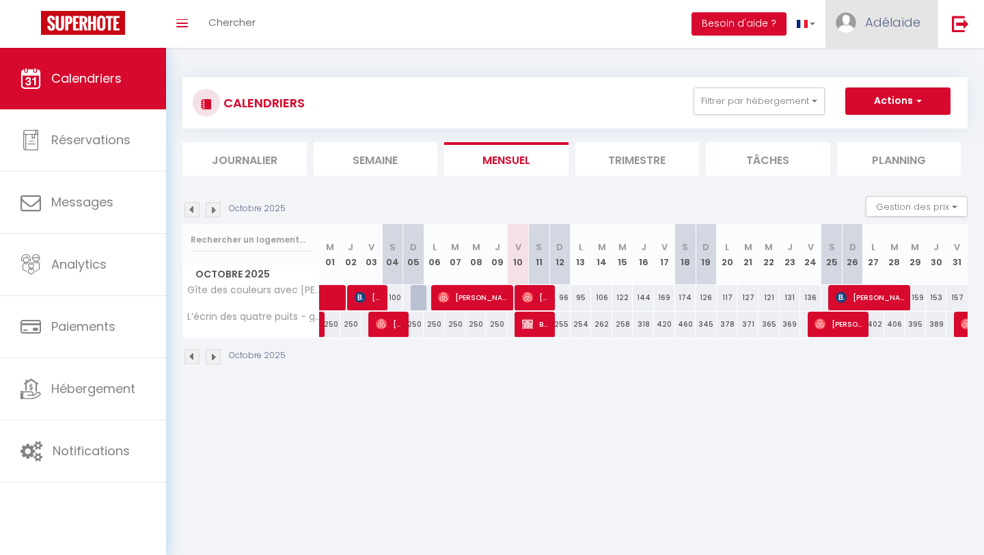
click at [903, 25] on span "Adélaïde" at bounding box center [892, 22] width 55 height 17
click at [887, 70] on link "Paramètres" at bounding box center [882, 68] width 101 height 23
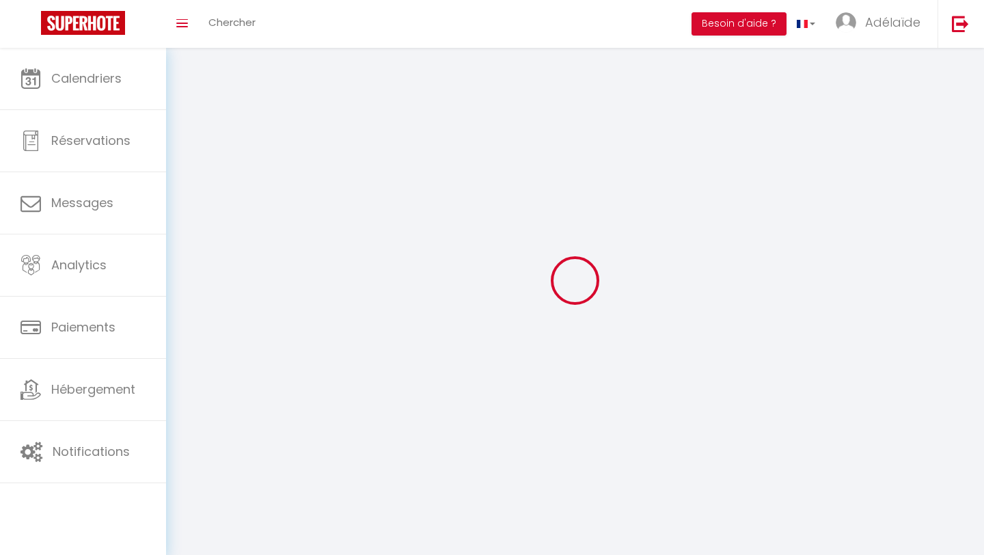
type input "Adélaïde"
type input "ROUSSEAUX"
type input "[PHONE_NUMBER]"
type input "[STREET_ADDRESS]"
type input "14370"
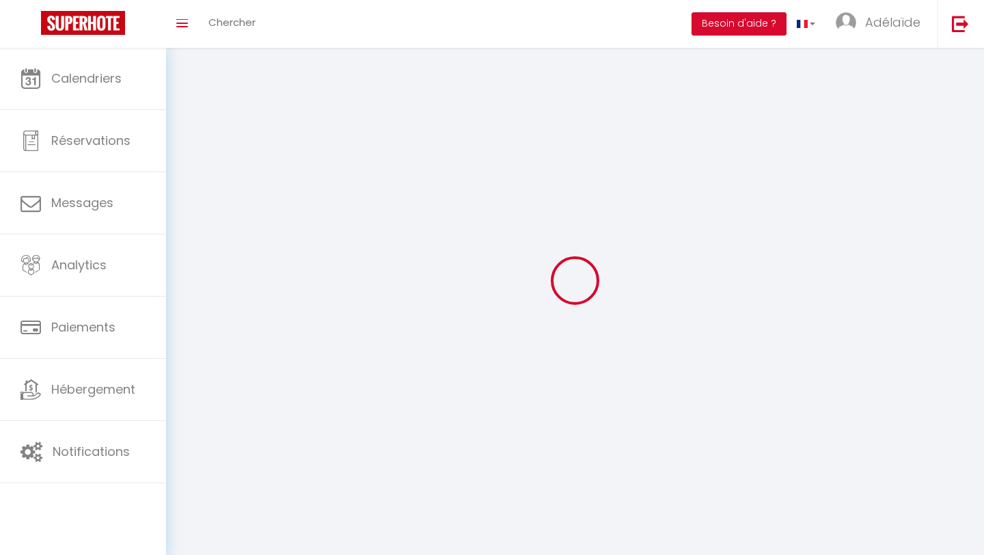
type input "[PERSON_NAME]"
type input "GowrMun91HKxmGsPSOs3YZZVy"
type input "saOvJ3L9cU4G65RPddxYRR0rL"
type input "[URL][DOMAIN_NAME]"
select select "28"
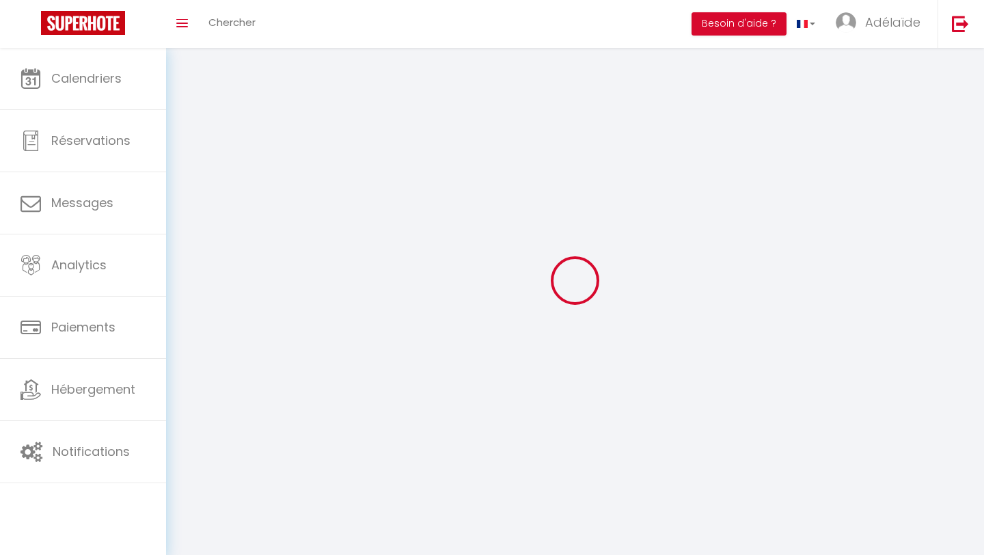
select select "fr"
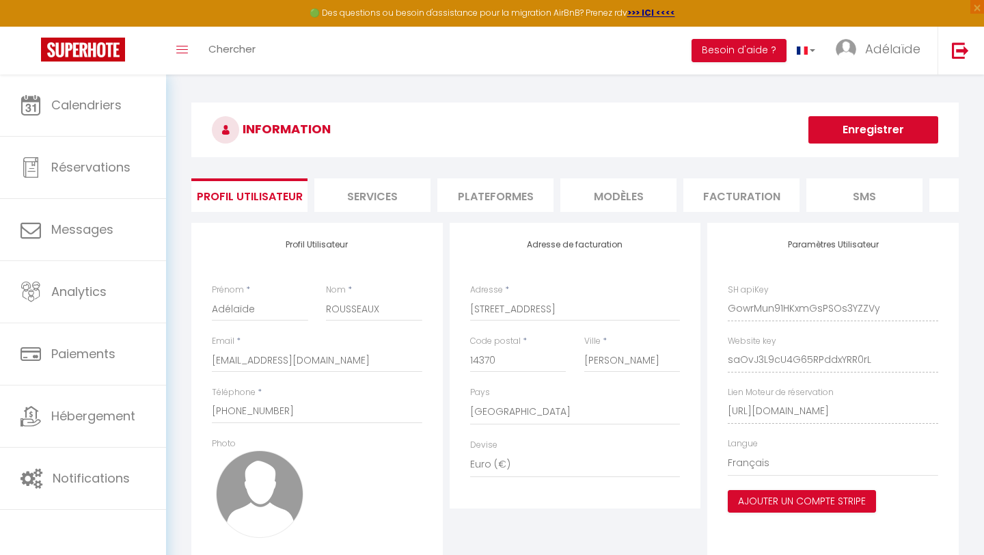
click at [734, 295] on div "Paramètres Utilisateur SH apiKey GowrMun91HKxmGsPSOs3YZZVy Website key saOvJ3L9…" at bounding box center [832, 413] width 251 height 380
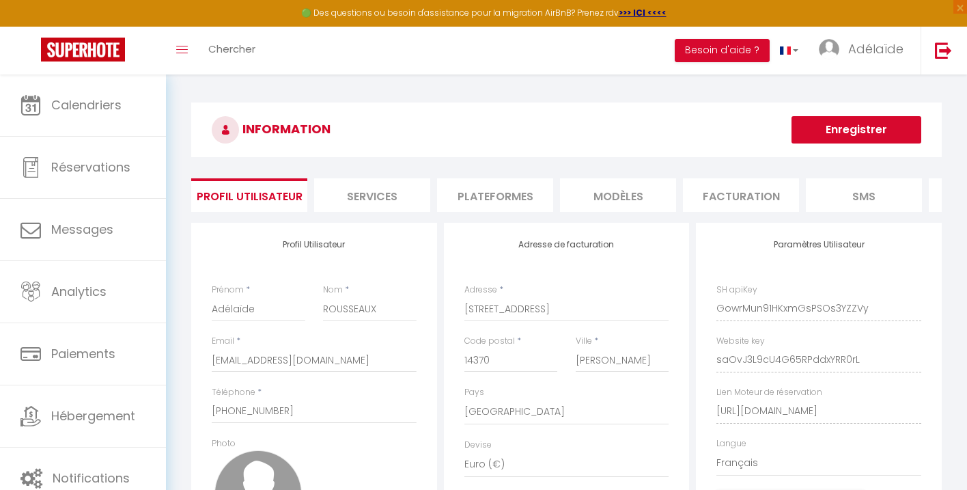
click at [770, 338] on div "Website key saOvJ3L9cU4G65RPddxYRR0rL" at bounding box center [818, 354] width 205 height 38
drag, startPoint x: 770, startPoint y: 338, endPoint x: 705, endPoint y: 337, distance: 65.6
click at [705, 337] on div "Paramètres Utilisateur SH apiKey GowrMun91HKxmGsPSOs3YZZVy Website key saOvJ3L9…" at bounding box center [819, 413] width 246 height 380
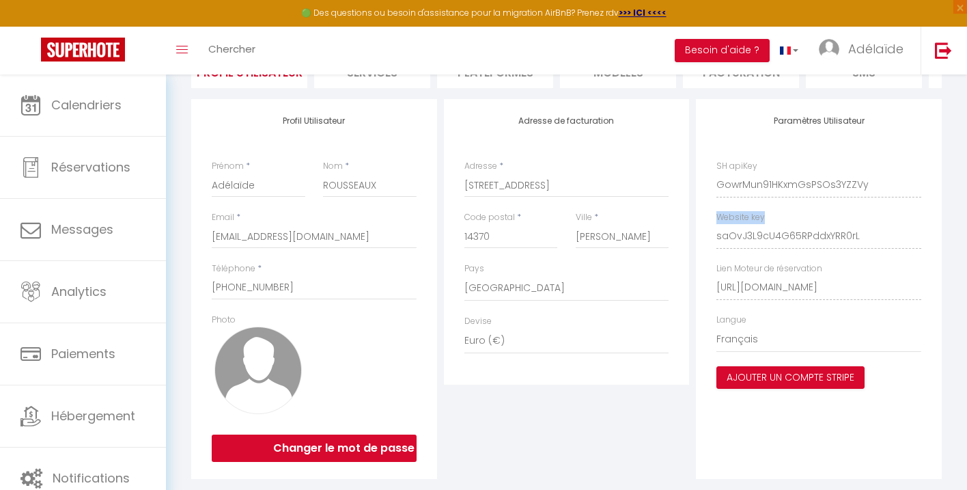
scroll to position [134, 0]
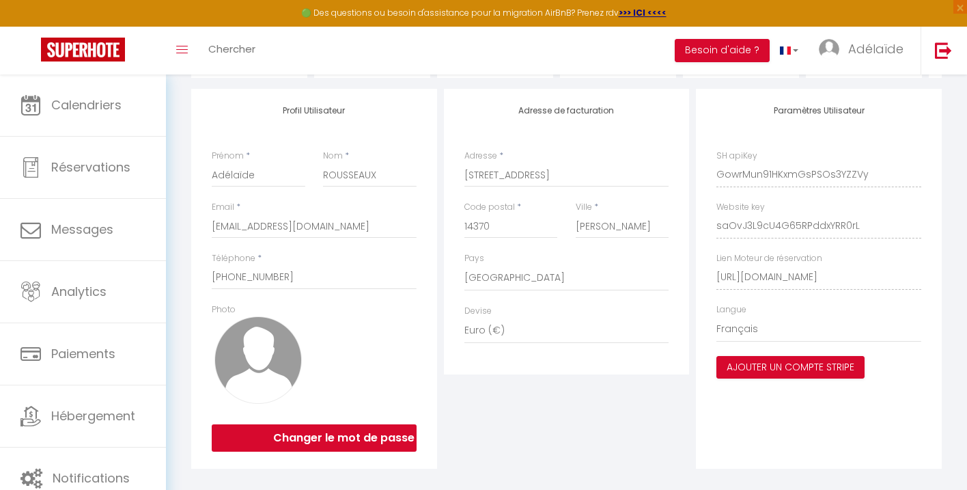
click at [817, 210] on div "Website key saOvJ3L9cU4G65RPddxYRR0rL" at bounding box center [818, 220] width 205 height 38
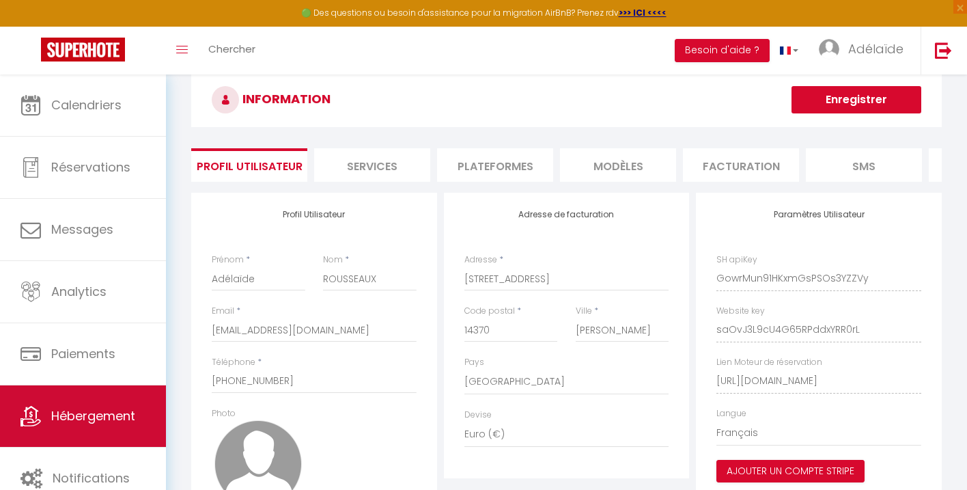
scroll to position [0, 0]
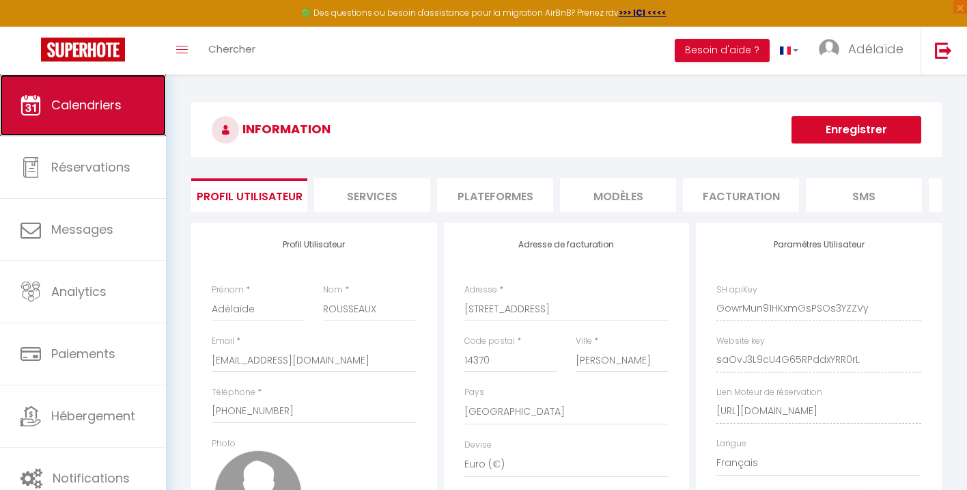
click at [124, 106] on link "Calendriers" at bounding box center [83, 104] width 166 height 61
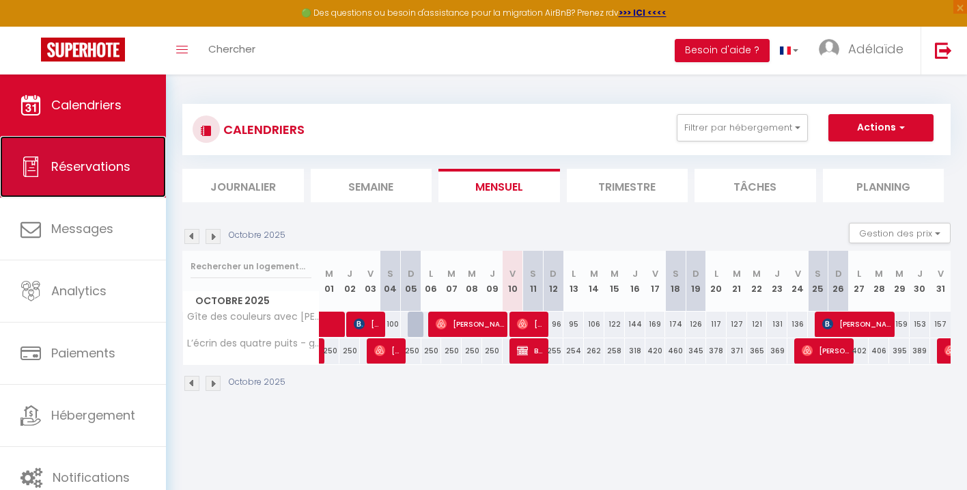
click at [115, 174] on span "Réservations" at bounding box center [90, 166] width 79 height 17
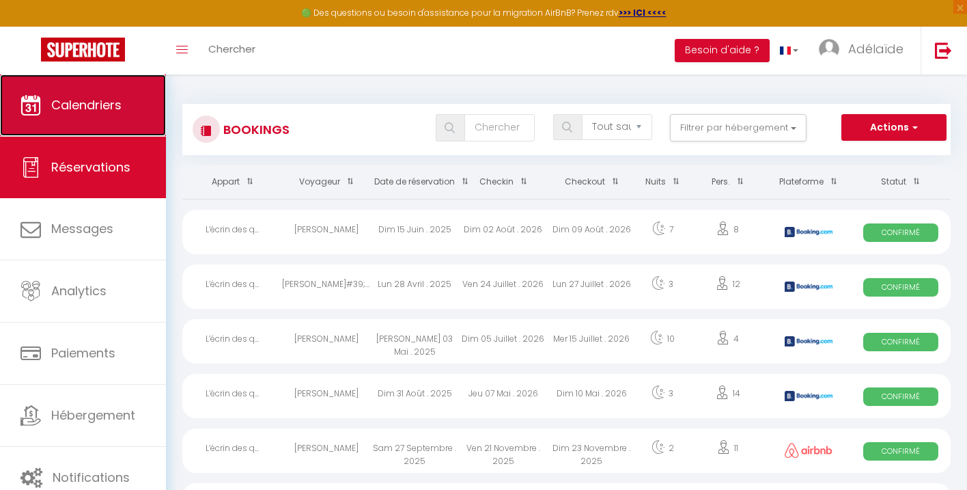
click at [119, 107] on span "Calendriers" at bounding box center [86, 104] width 70 height 17
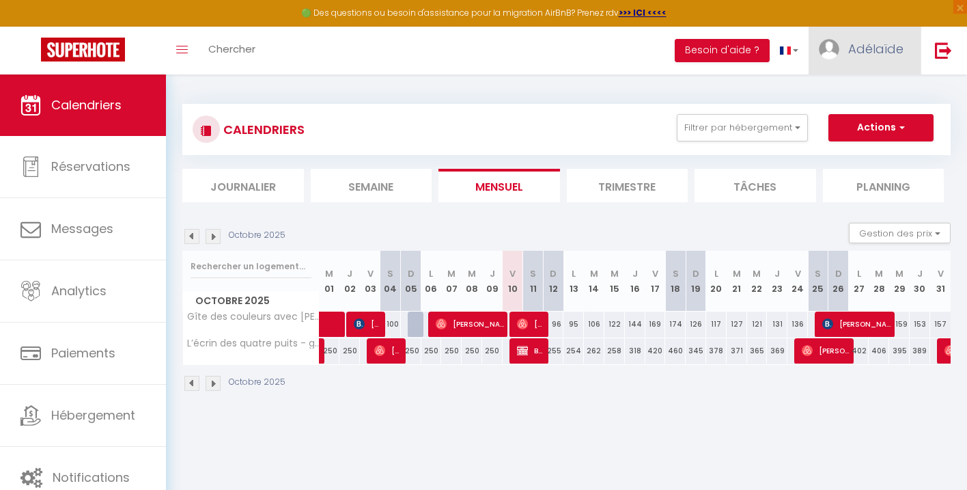
click at [894, 60] on link "Adélaïde" at bounding box center [865, 51] width 112 height 48
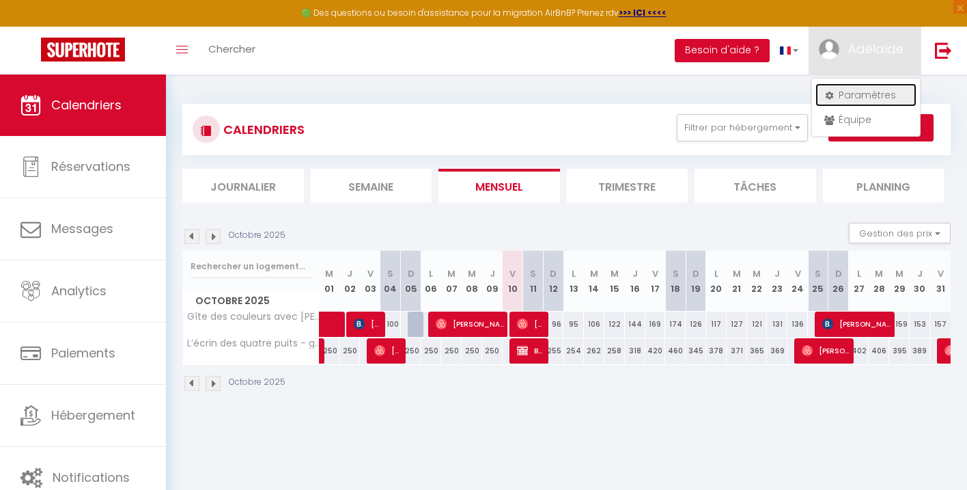
click at [876, 93] on link "Paramètres" at bounding box center [865, 94] width 101 height 23
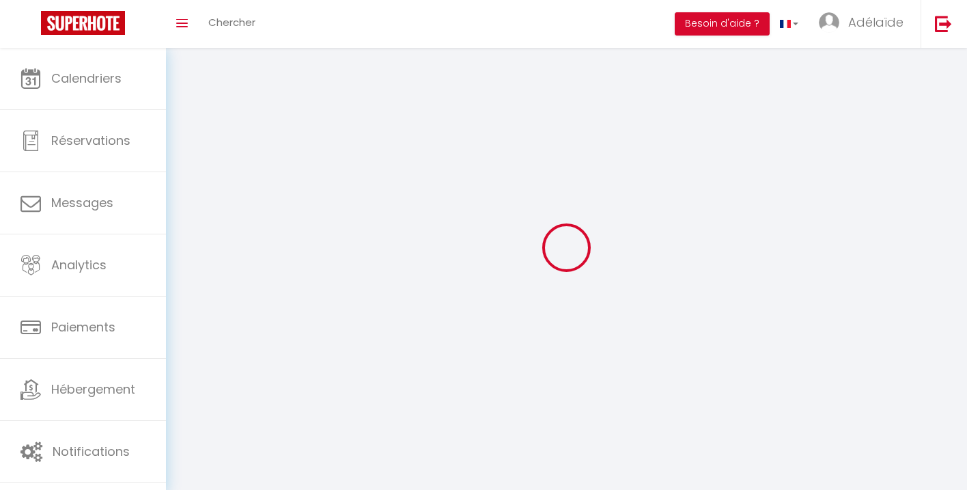
type input "Adélaïde"
type input "ROUSSEAUX"
type input "[PHONE_NUMBER]"
type input "[STREET_ADDRESS]"
type input "14370"
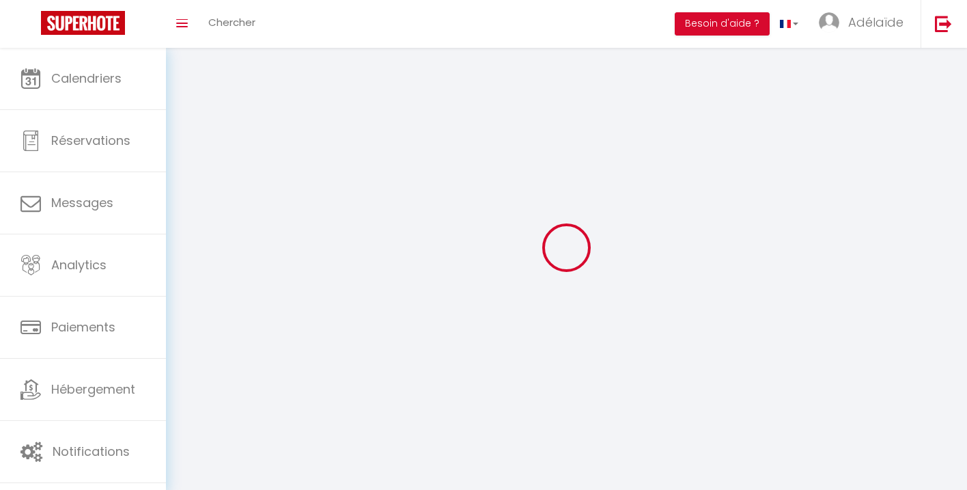
type input "[PERSON_NAME]"
type input "GowrMun91HKxmGsPSOs3YZZVy"
type input "saOvJ3L9cU4G65RPddxYRR0rL"
select select "1"
select select "28"
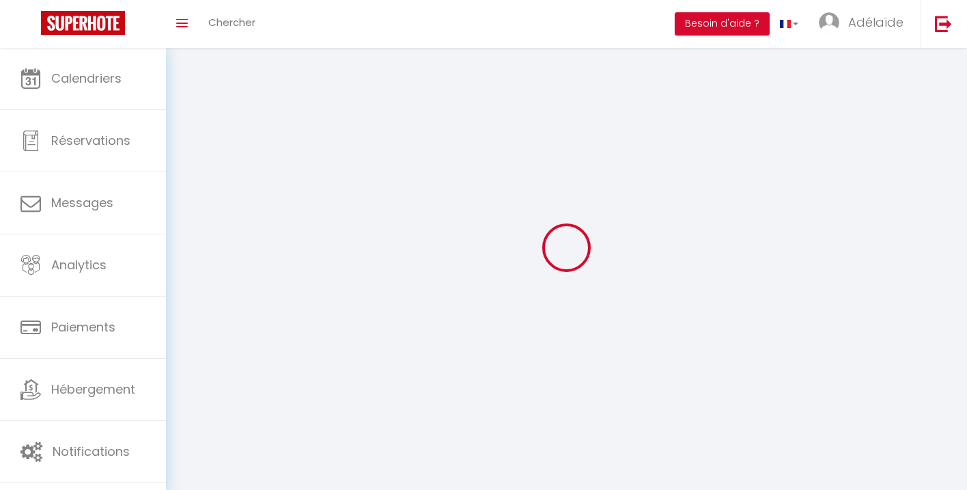
select select "fr"
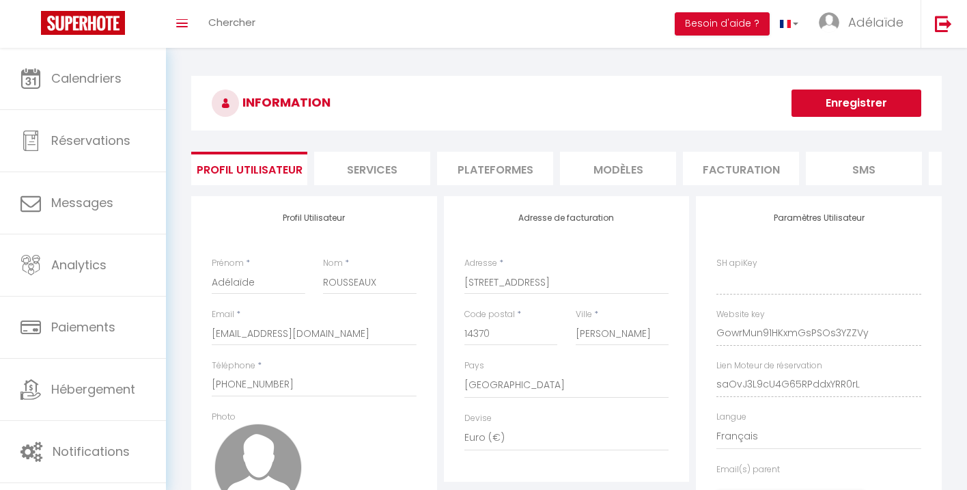
type input "GowrMun91HKxmGsPSOs3YZZVy"
type input "saOvJ3L9cU4G65RPddxYRR0rL"
type input "[URL][DOMAIN_NAME]"
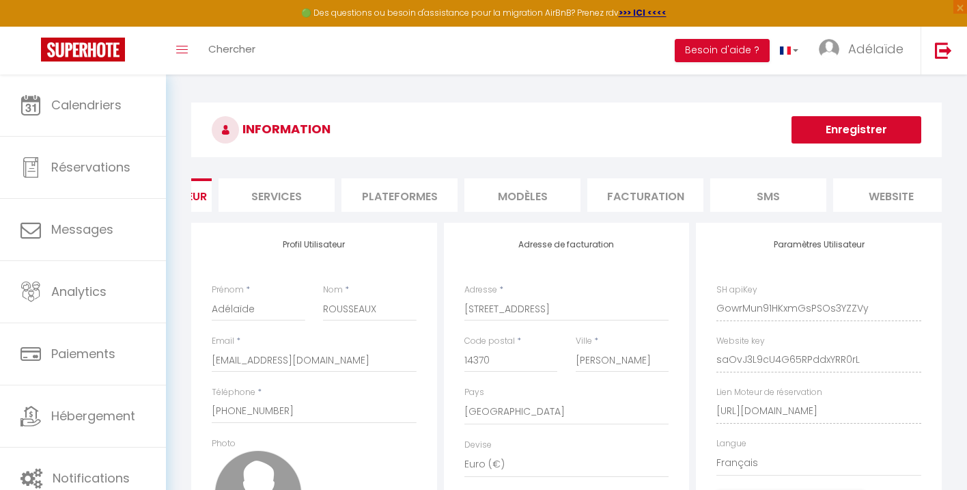
scroll to position [0, 233]
click at [728, 199] on li "website" at bounding box center [754, 194] width 116 height 33
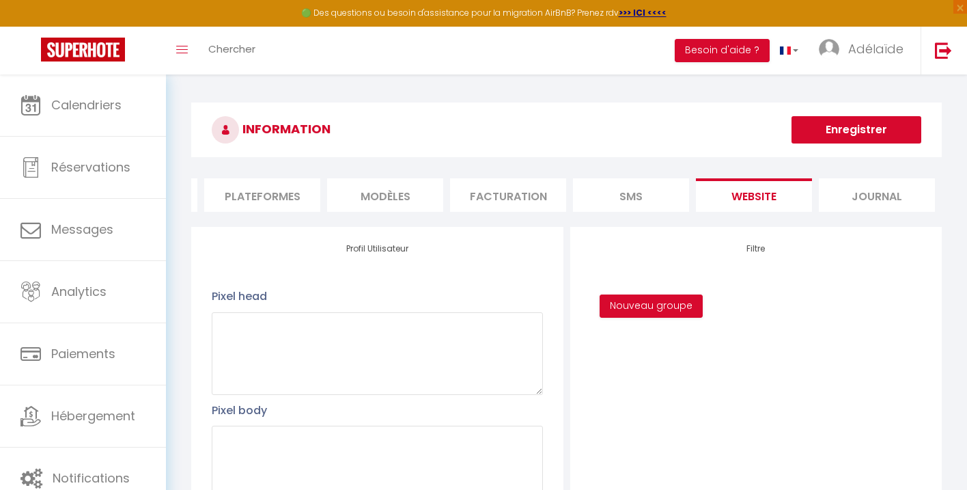
click at [406, 197] on li "MODÈLES" at bounding box center [385, 194] width 116 height 33
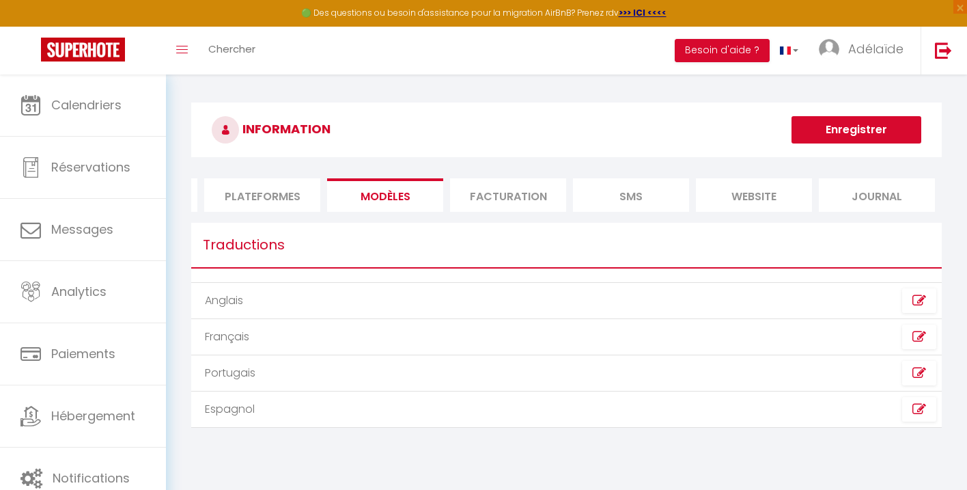
click at [259, 198] on li "Plateformes" at bounding box center [262, 194] width 116 height 33
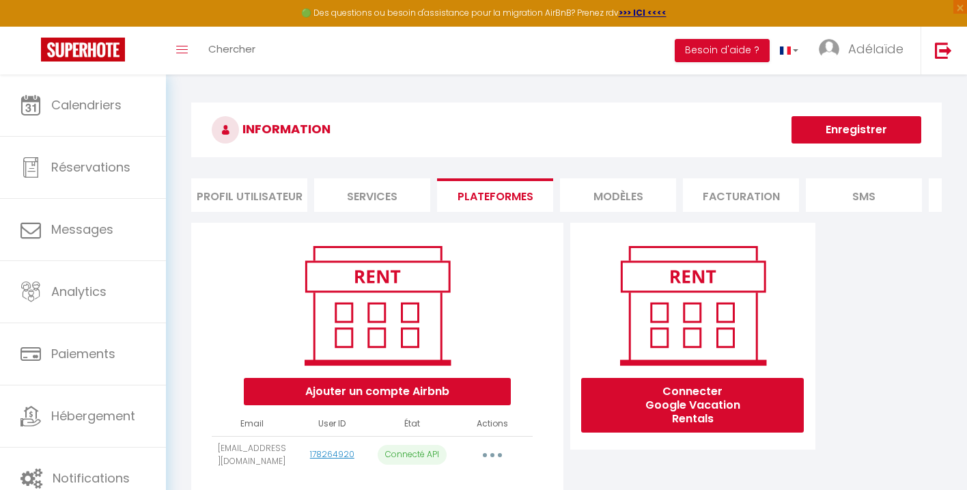
click at [261, 197] on li "Profil Utilisateur" at bounding box center [249, 194] width 116 height 33
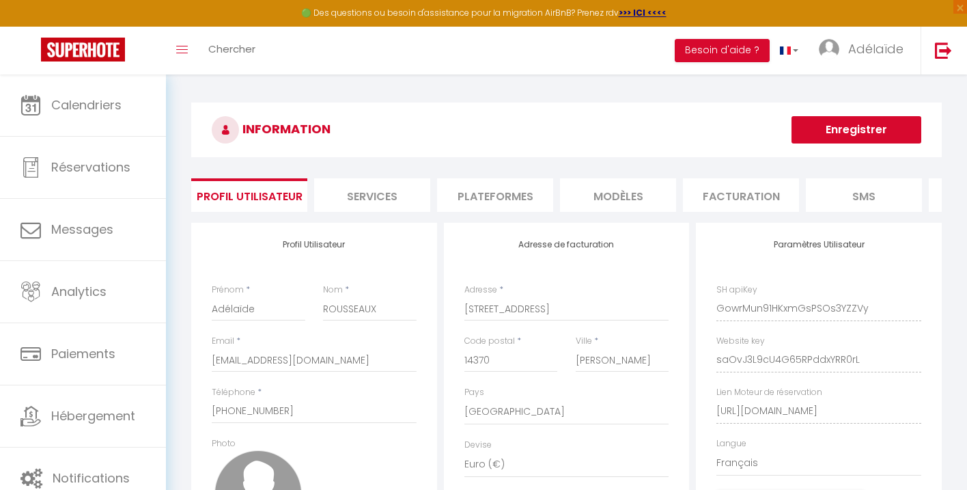
click at [385, 88] on div "INFORMATION Enregistrer Profil Utilisateur Services Plateformes MODÈLES Factura…" at bounding box center [566, 357] width 801 height 566
